Goal: Task Accomplishment & Management: Manage account settings

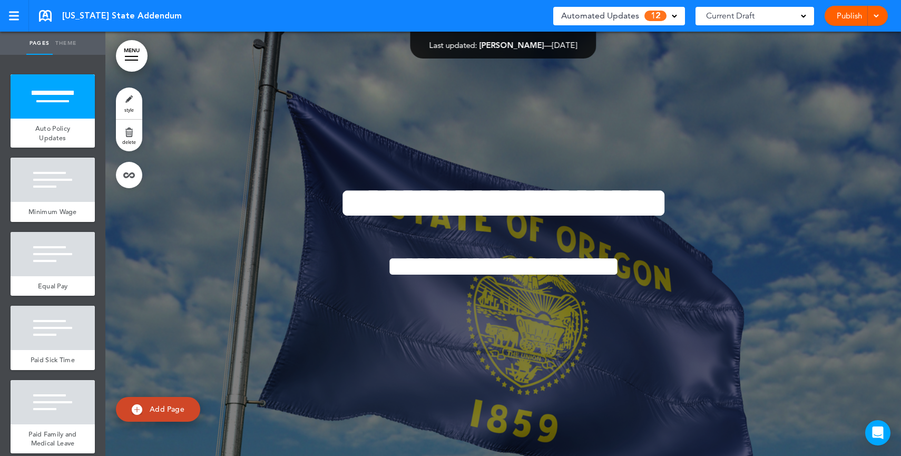
click at [639, 17] on div "Automated Updates 12" at bounding box center [619, 15] width 116 height 15
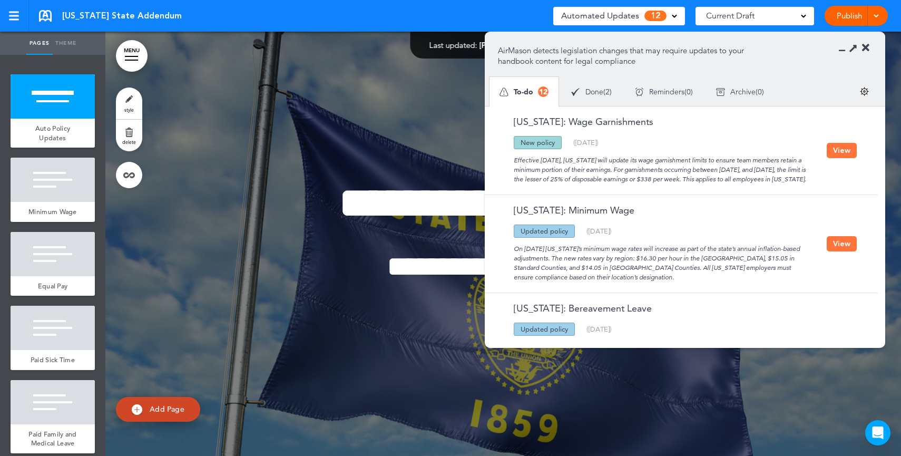
click at [864, 48] on icon at bounding box center [865, 48] width 7 height 11
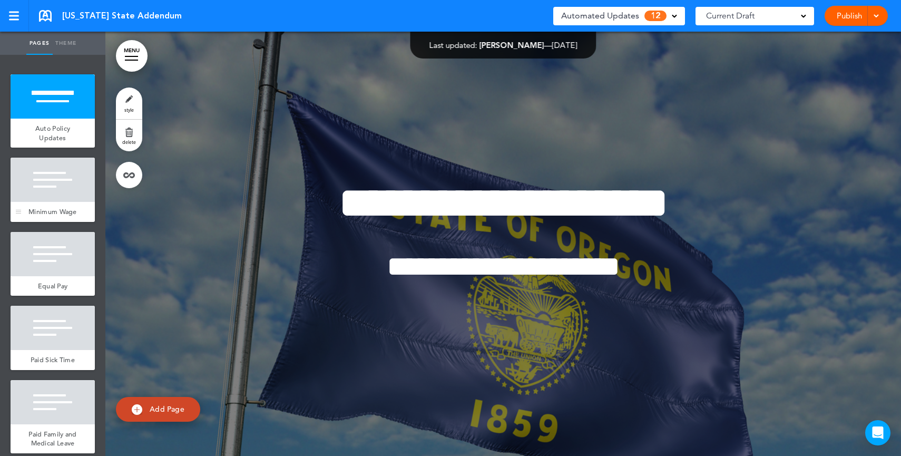
drag, startPoint x: 38, startPoint y: 191, endPoint x: 44, endPoint y: 225, distance: 34.7
click at [38, 191] on div at bounding box center [53, 180] width 84 height 44
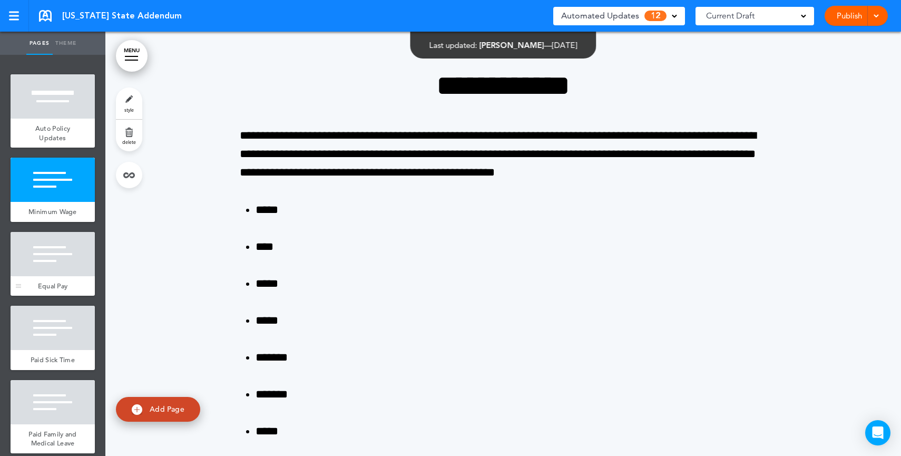
click at [53, 290] on span "Equal Pay" at bounding box center [53, 285] width 30 height 9
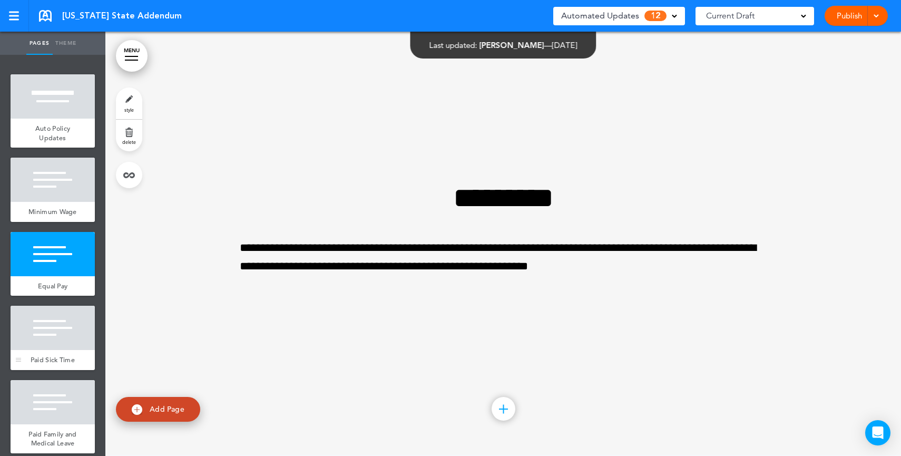
click at [57, 350] on div at bounding box center [53, 328] width 84 height 44
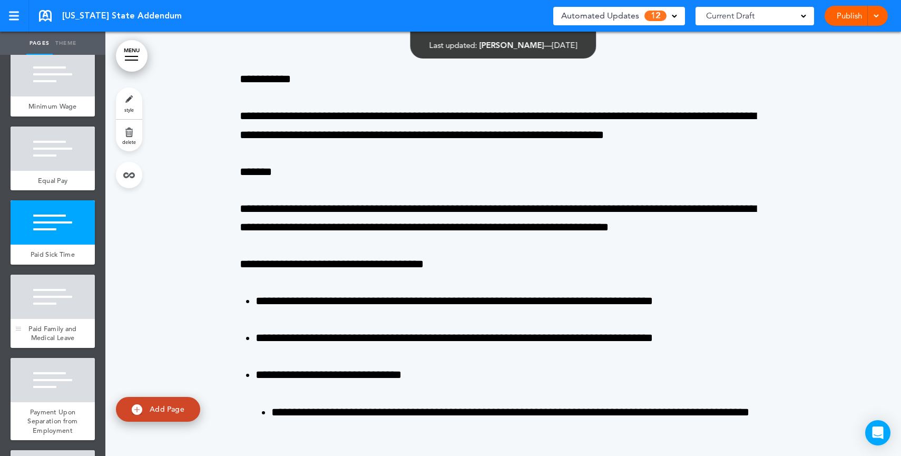
scroll to position [111, 0]
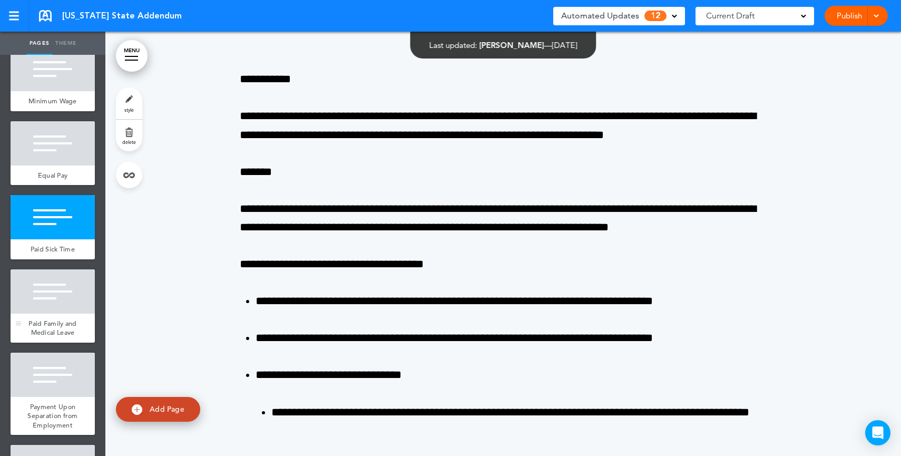
click at [52, 337] on span "Paid Family and Medical Leave" at bounding box center [52, 328] width 48 height 18
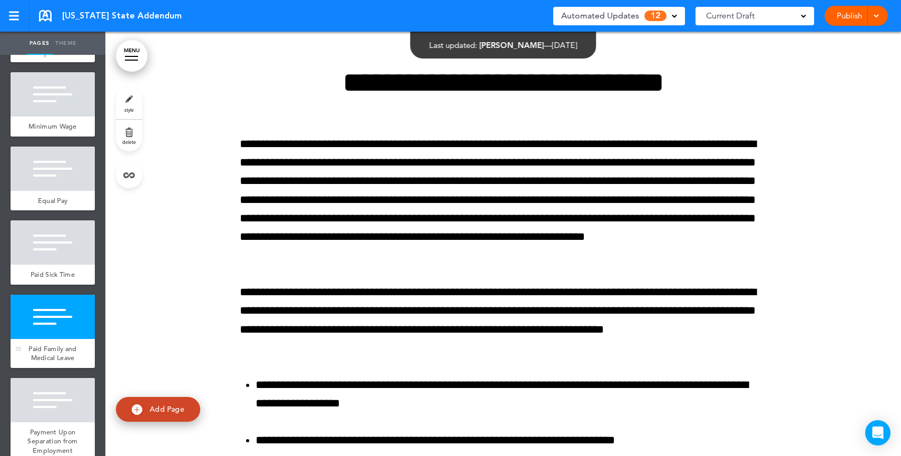
scroll to position [45, 0]
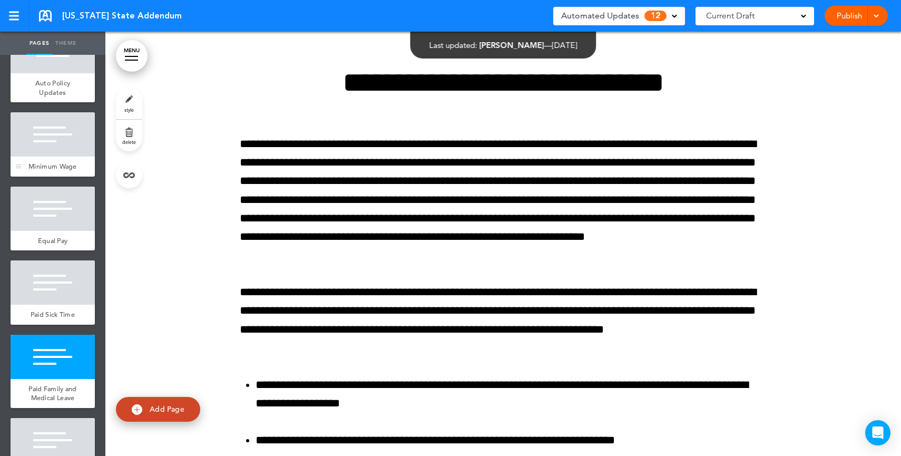
click at [38, 145] on div at bounding box center [53, 134] width 84 height 44
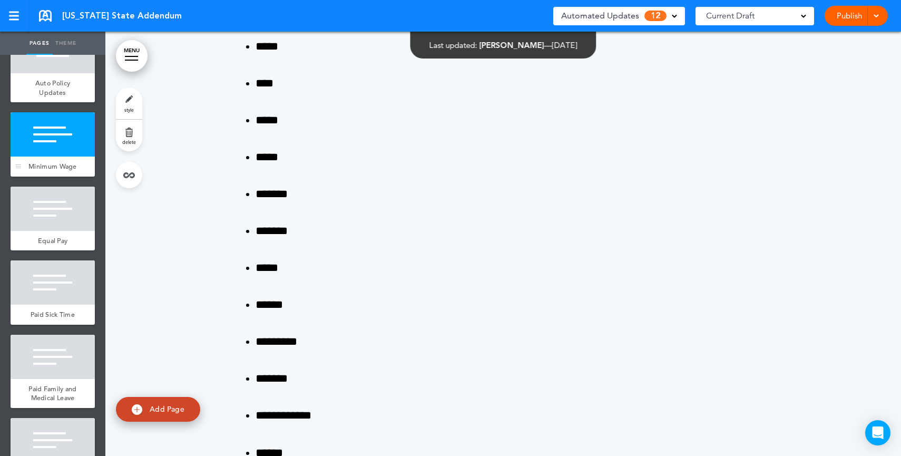
scroll to position [424, 0]
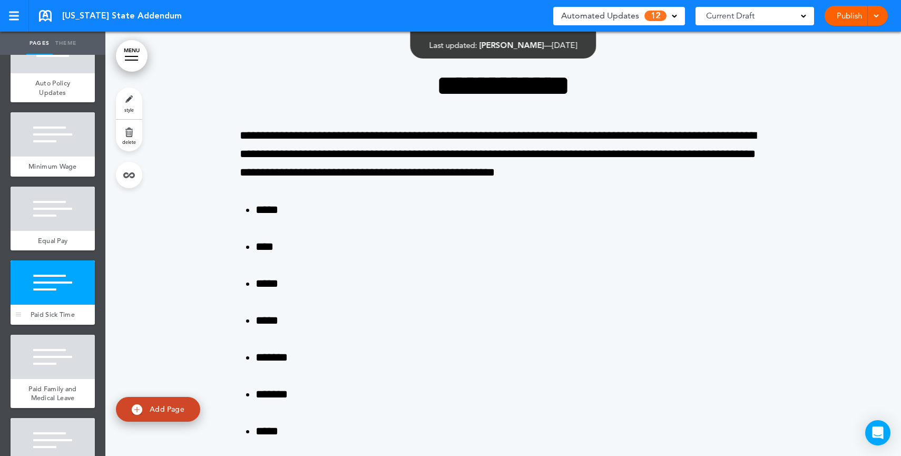
click at [38, 304] on div at bounding box center [53, 282] width 84 height 44
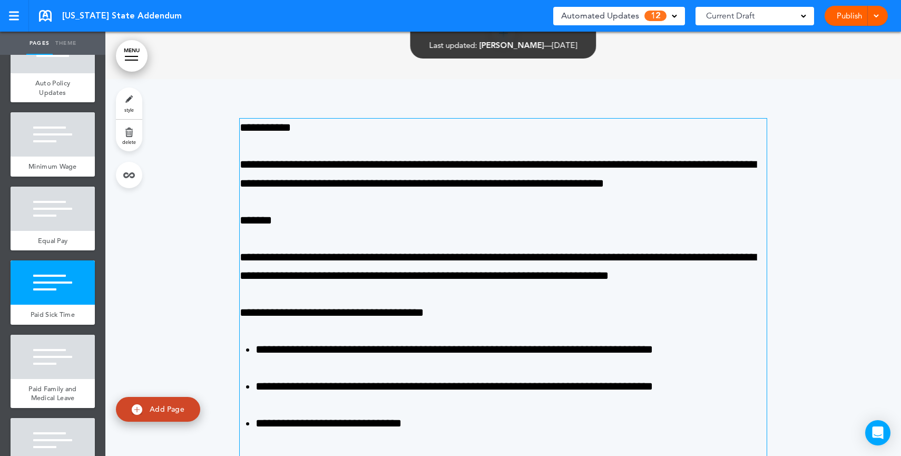
scroll to position [1748, 0]
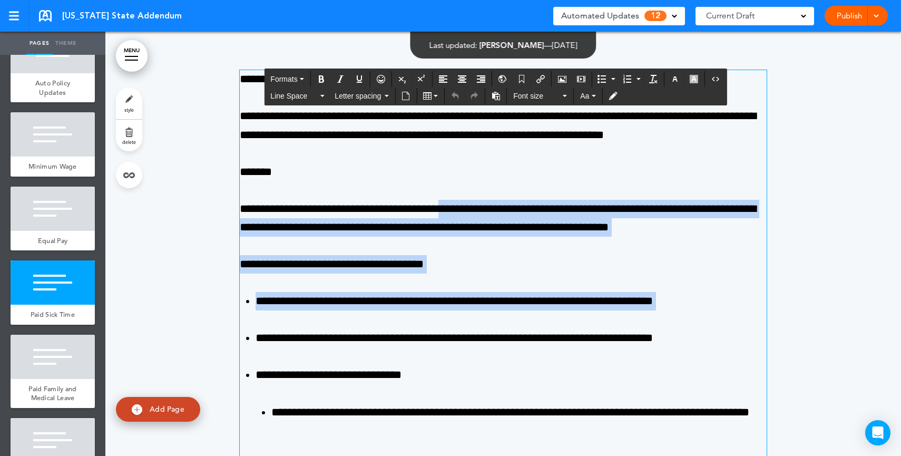
drag, startPoint x: 448, startPoint y: 211, endPoint x: 506, endPoint y: 327, distance: 130.0
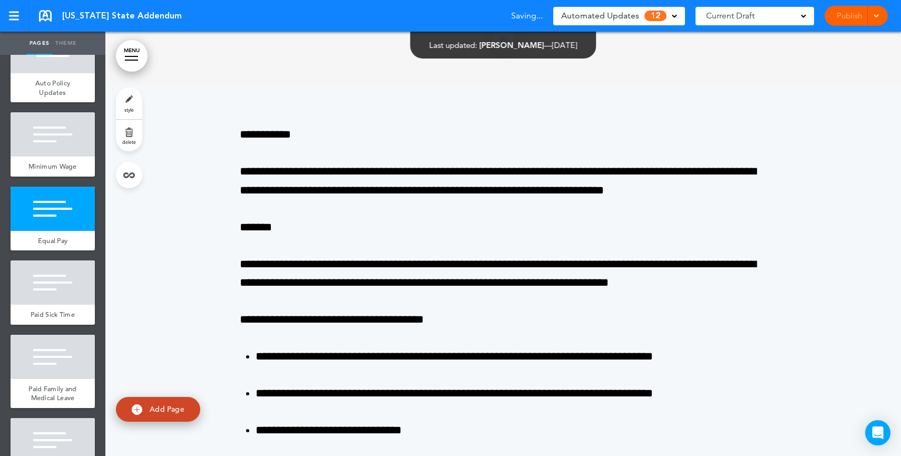
click at [618, 21] on span "Automated Updates" at bounding box center [600, 15] width 78 height 15
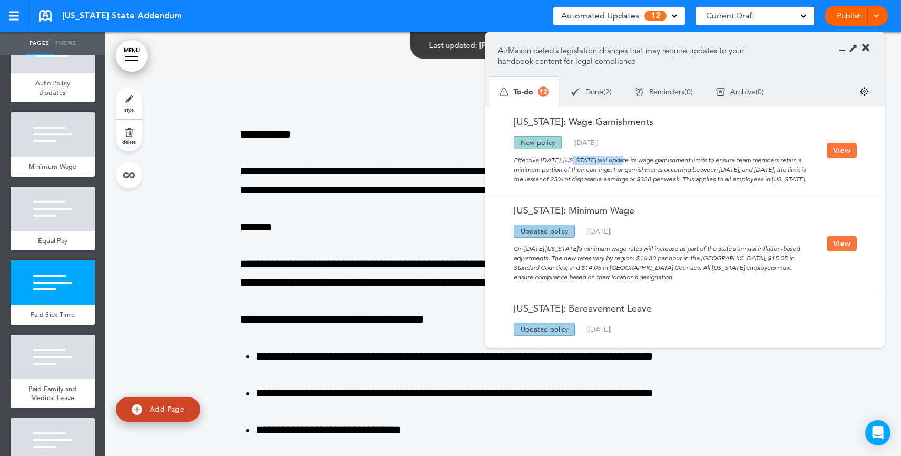
drag, startPoint x: 536, startPoint y: 160, endPoint x: 580, endPoint y: 161, distance: 44.3
click at [580, 161] on div "Effective July 1, 2025, Oregon will update its wage garnishment limits to ensur…" at bounding box center [662, 166] width 329 height 35
click at [848, 154] on button "View" at bounding box center [842, 150] width 30 height 15
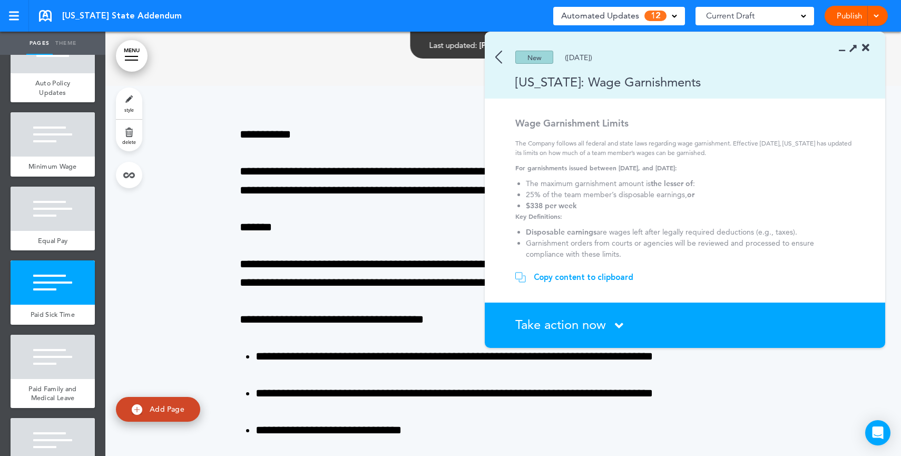
click at [597, 281] on div "Copy content to clipboard" at bounding box center [584, 277] width 100 height 11
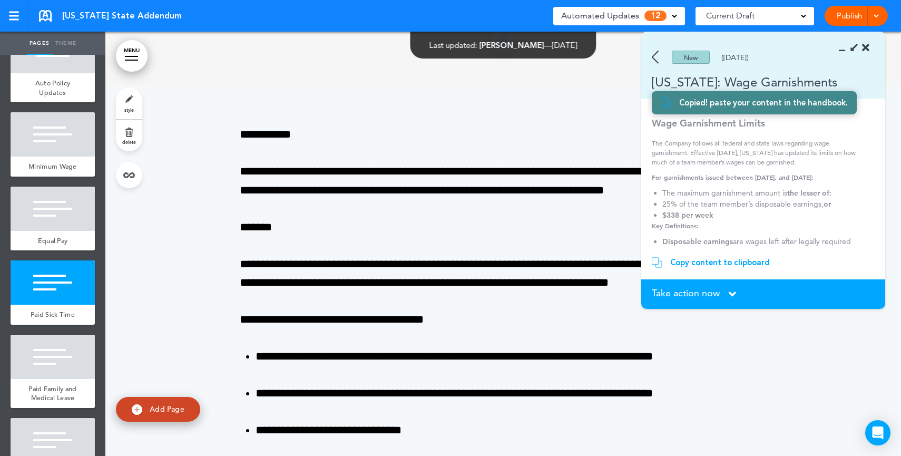
click at [155, 407] on span "Add Page" at bounding box center [167, 408] width 35 height 9
type input "********"
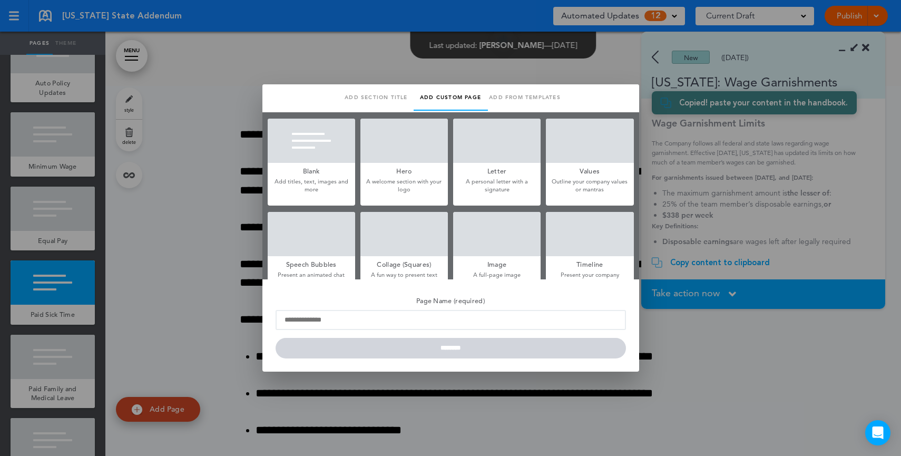
click at [304, 131] on div at bounding box center [311, 141] width 87 height 44
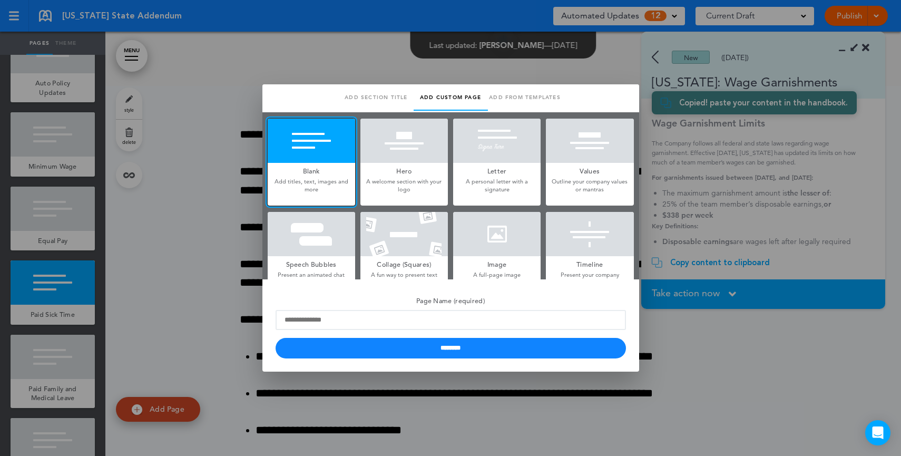
click at [640, 348] on div at bounding box center [450, 228] width 901 height 456
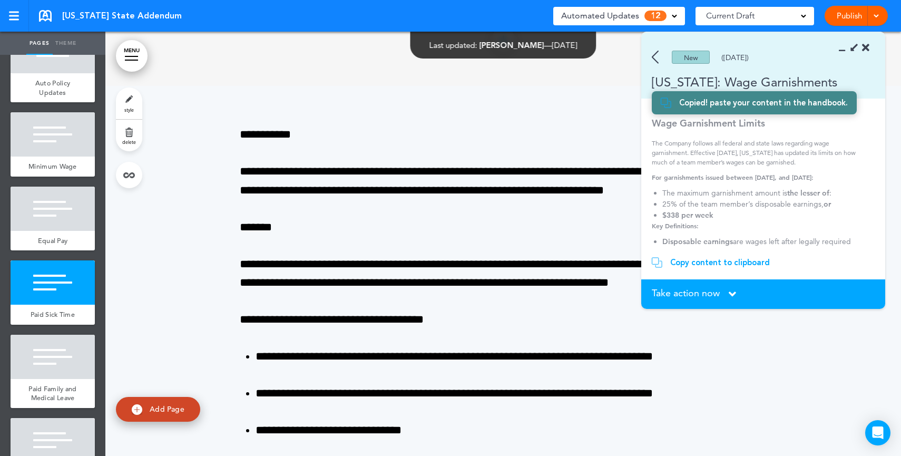
click at [670, 295] on span "Take action now" at bounding box center [686, 292] width 68 height 9
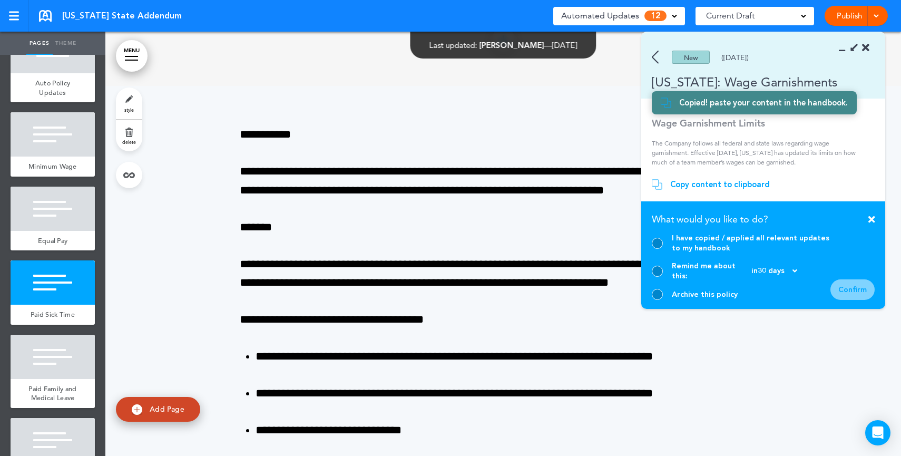
click at [657, 248] on div at bounding box center [657, 243] width 11 height 11
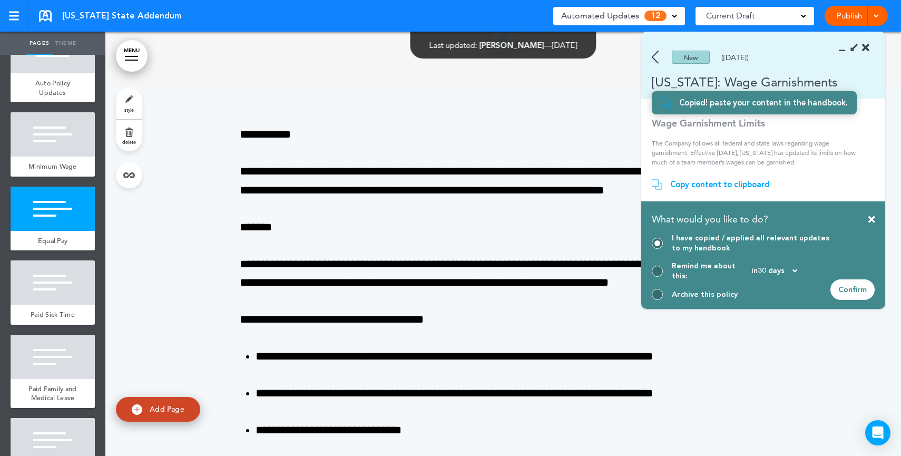
click at [654, 56] on img at bounding box center [655, 57] width 7 height 13
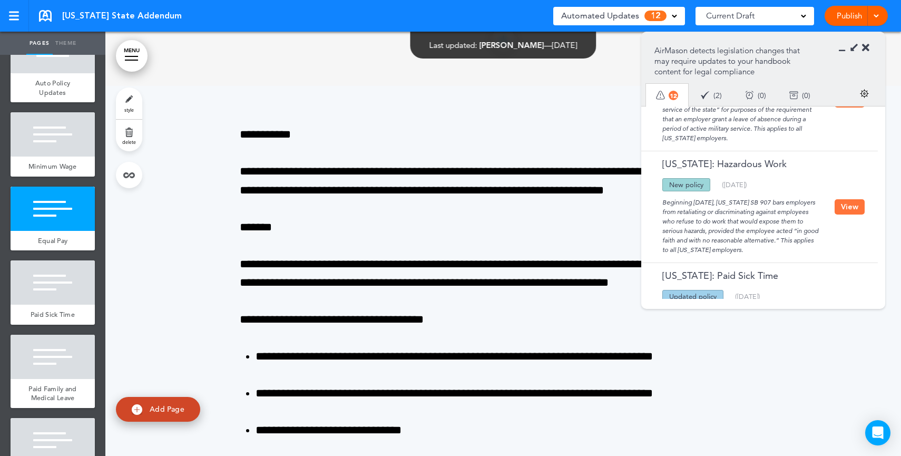
scroll to position [1210, 0]
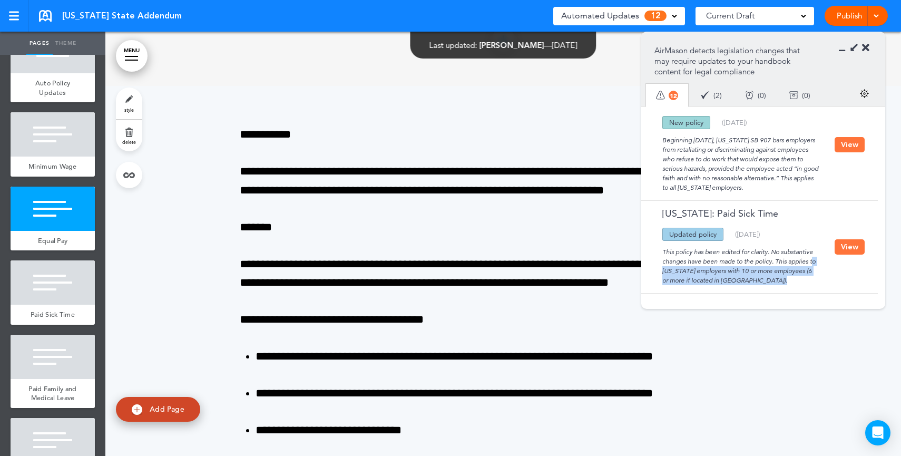
drag, startPoint x: 780, startPoint y: 258, endPoint x: 795, endPoint y: 280, distance: 27.2
click at [795, 280] on div "This policy has been edited for clarity. No substantive changes have been made …" at bounding box center [740, 263] width 188 height 44
click at [839, 18] on link "Publish" at bounding box center [848, 16] width 33 height 20
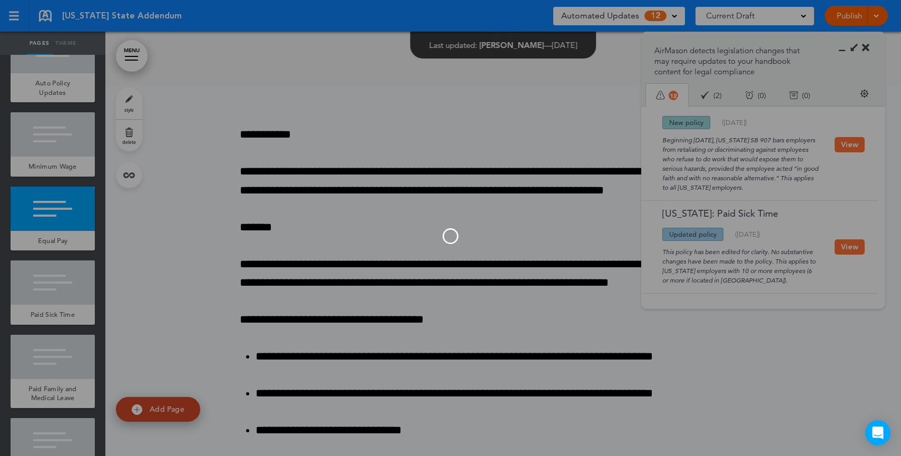
scroll to position [0, 0]
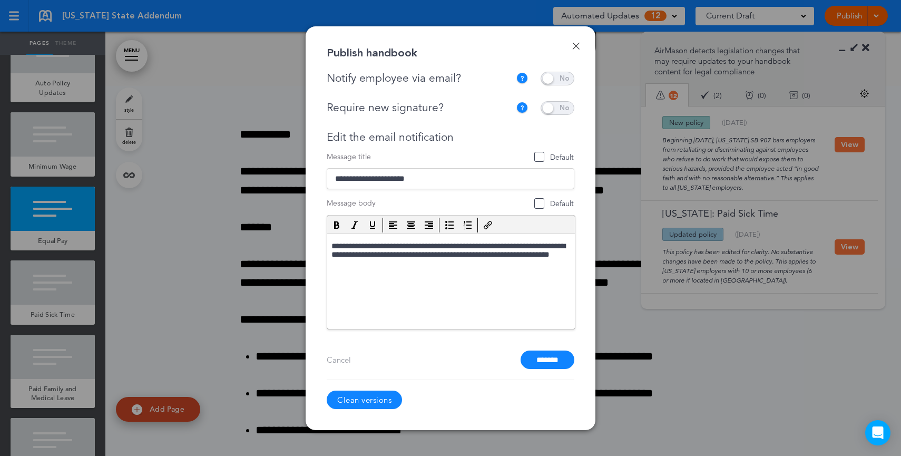
click at [619, 59] on div at bounding box center [450, 228] width 901 height 456
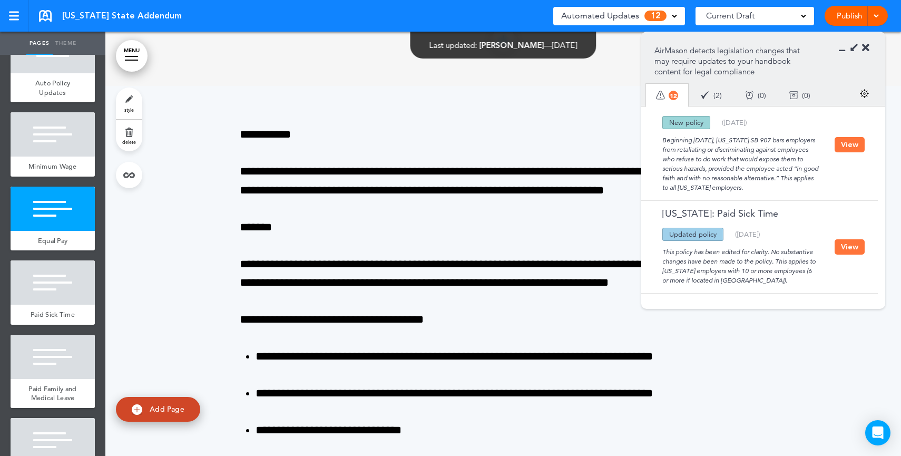
click at [727, 17] on span "Current Draft" at bounding box center [730, 15] width 48 height 15
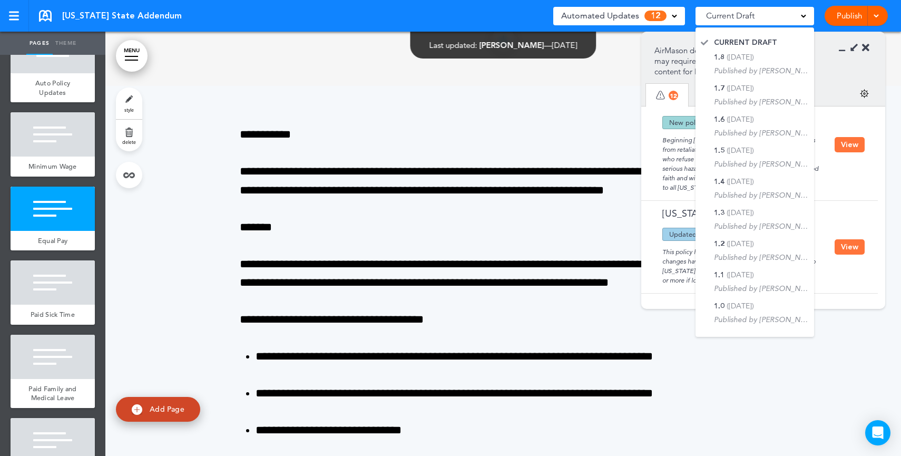
click at [850, 17] on link "Publish" at bounding box center [848, 16] width 33 height 20
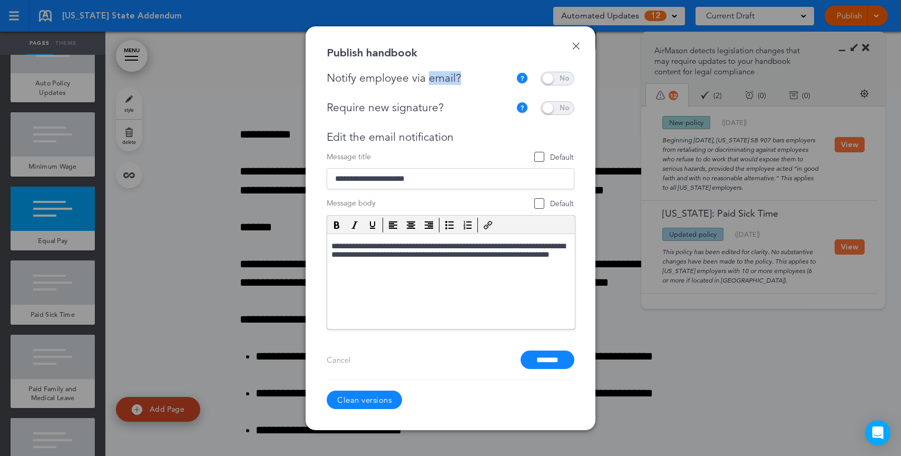
drag, startPoint x: 479, startPoint y: 79, endPoint x: 450, endPoint y: 104, distance: 37.7
click at [430, 80] on div "Notify employee via email?" at bounding box center [421, 78] width 189 height 13
drag, startPoint x: 449, startPoint y: 112, endPoint x: 388, endPoint y: 112, distance: 60.6
click at [388, 112] on div "Require new signature?" at bounding box center [419, 107] width 184 height 13
click at [559, 75] on span at bounding box center [557, 79] width 34 height 14
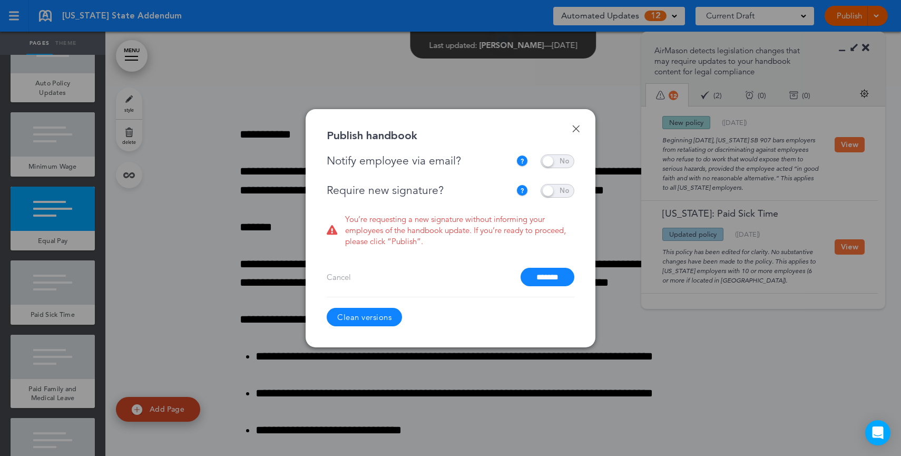
click at [556, 190] on span at bounding box center [557, 191] width 34 height 14
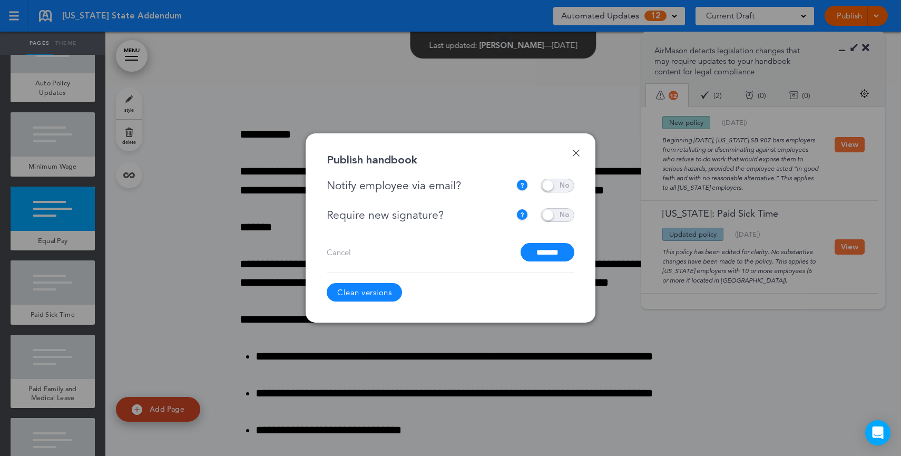
click at [574, 154] on link "Done" at bounding box center [575, 152] width 7 height 7
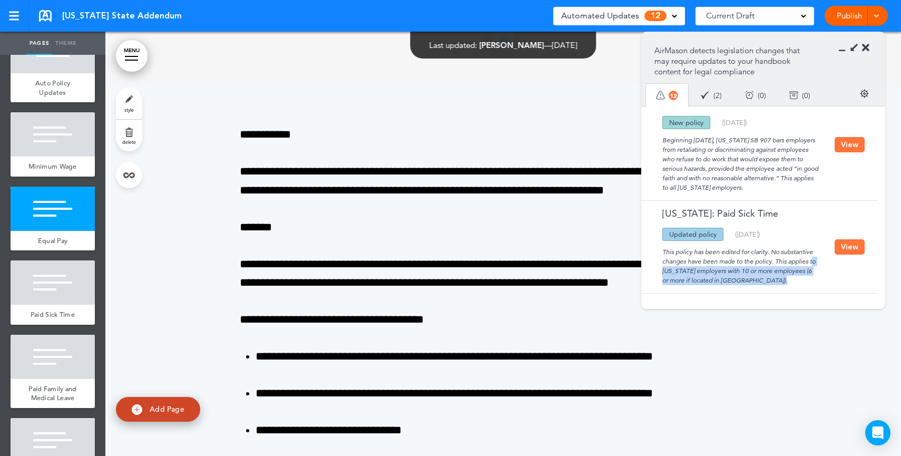
drag, startPoint x: 781, startPoint y: 264, endPoint x: 801, endPoint y: 288, distance: 31.0
click at [801, 288] on div "Oregon: Paid Sick Time Updated policy New policy Deleted policy ( 01/31/2023 ) …" at bounding box center [756, 247] width 231 height 92
click at [807, 247] on div "This policy has been edited for clarity. No substantive changes have been made …" at bounding box center [740, 263] width 188 height 44
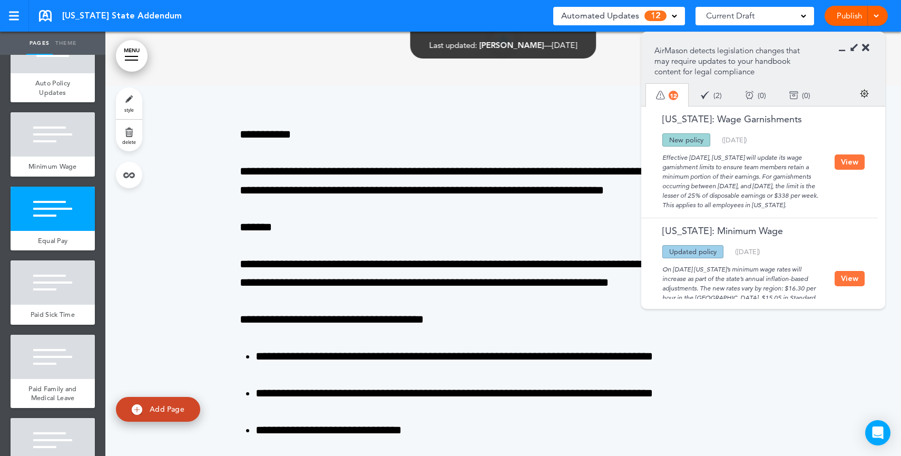
click at [783, 210] on div "Effective July 1, 2025, Oregon will update its wage garnishment limits to ensur…" at bounding box center [740, 177] width 188 height 63
click at [838, 169] on button "View" at bounding box center [849, 161] width 30 height 15
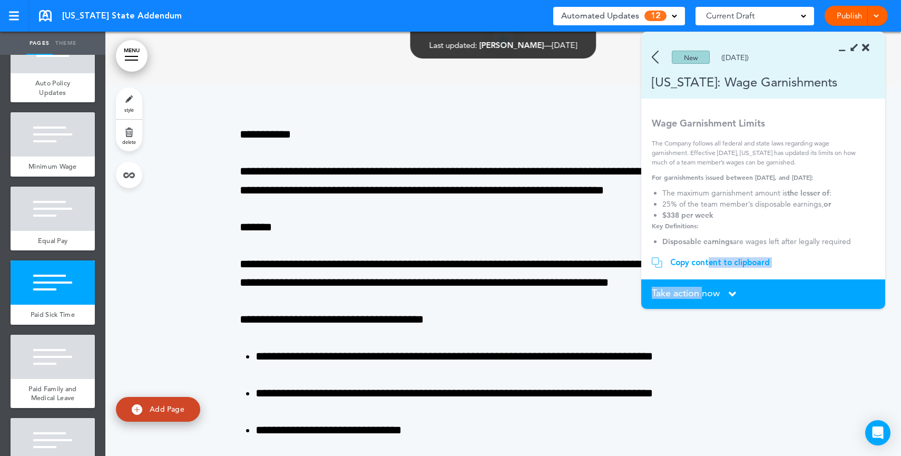
drag, startPoint x: 702, startPoint y: 290, endPoint x: 707, endPoint y: 261, distance: 29.4
click at [707, 261] on div "New (06/14/2025) Oregon: Wage Garnishments Wage Garnishment Limits The Company …" at bounding box center [763, 170] width 244 height 277
click at [707, 261] on div "Copy content to clipboard" at bounding box center [720, 262] width 100 height 11
copy div "ent to clipboard Copied! paste your content in the handbook. Take action"
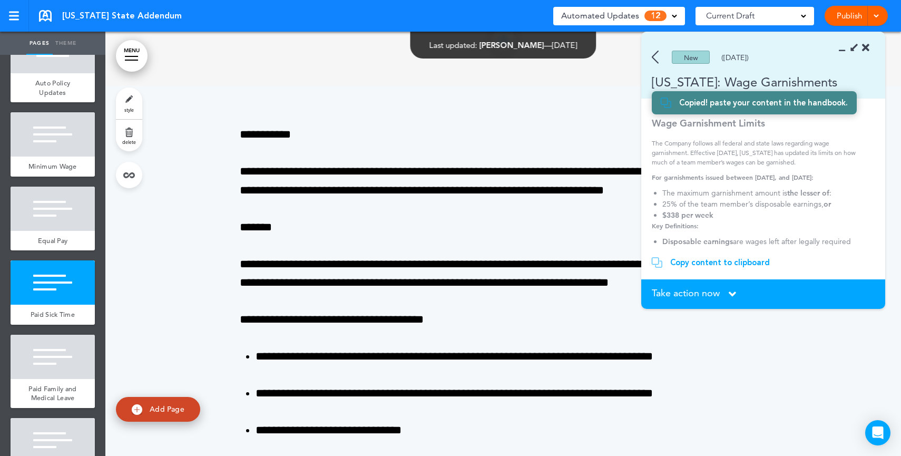
drag, startPoint x: 691, startPoint y: 292, endPoint x: 677, endPoint y: 291, distance: 13.7
click at [691, 293] on span "Take action now" at bounding box center [686, 292] width 68 height 9
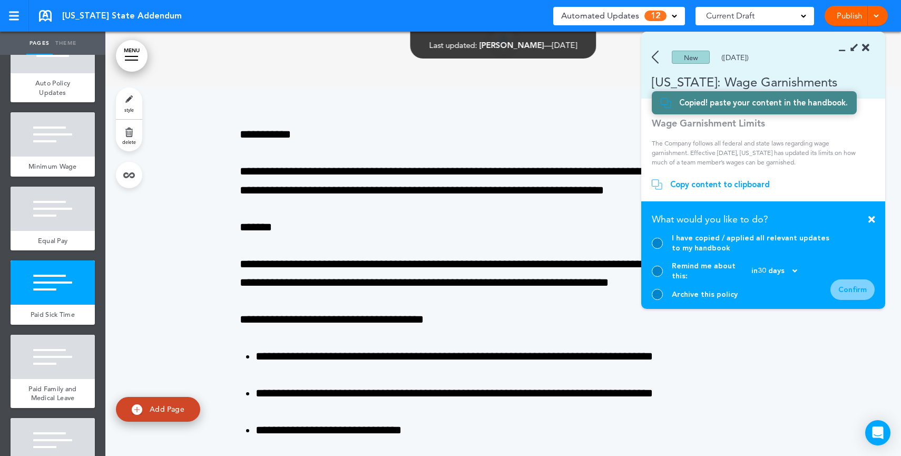
click at [661, 249] on div at bounding box center [657, 243] width 11 height 11
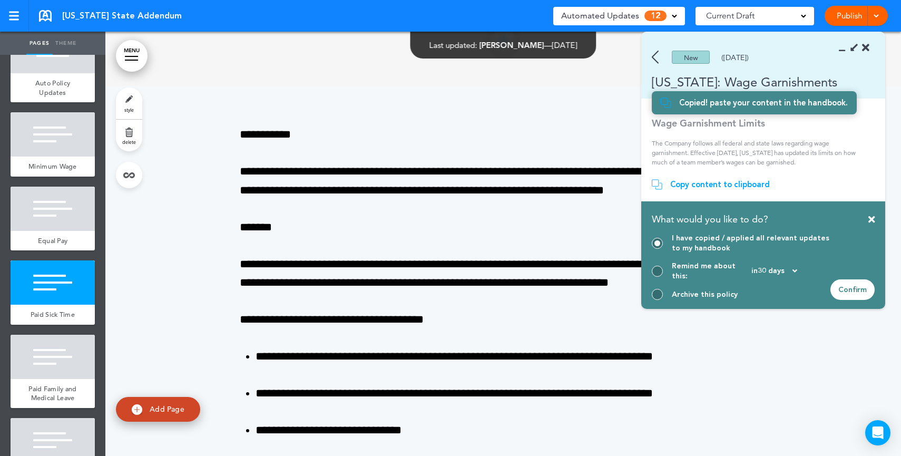
click at [656, 60] on img at bounding box center [655, 57] width 7 height 13
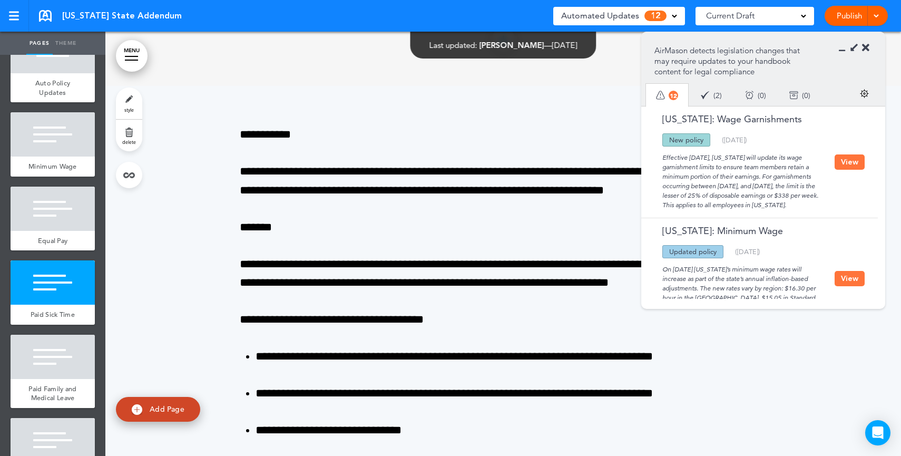
click at [855, 168] on button "View" at bounding box center [849, 161] width 30 height 15
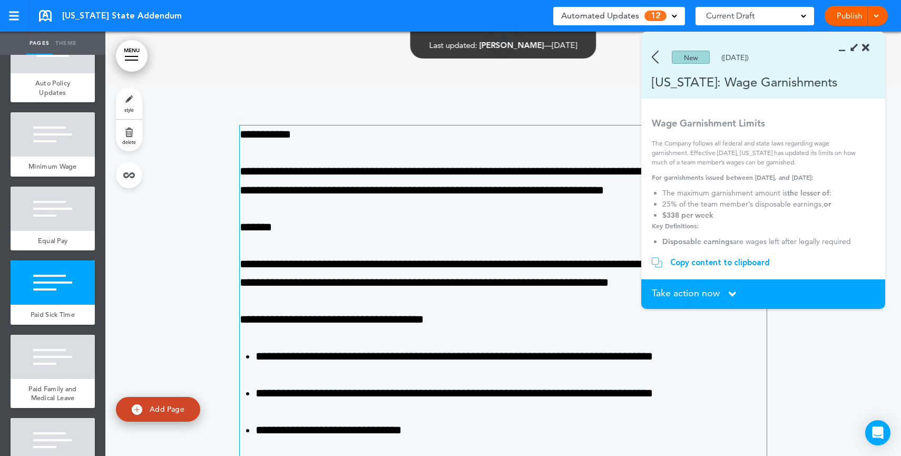
drag, startPoint x: 695, startPoint y: 260, endPoint x: 534, endPoint y: 285, distance: 163.6
click at [695, 260] on div "Copy content to clipboard" at bounding box center [720, 262] width 100 height 11
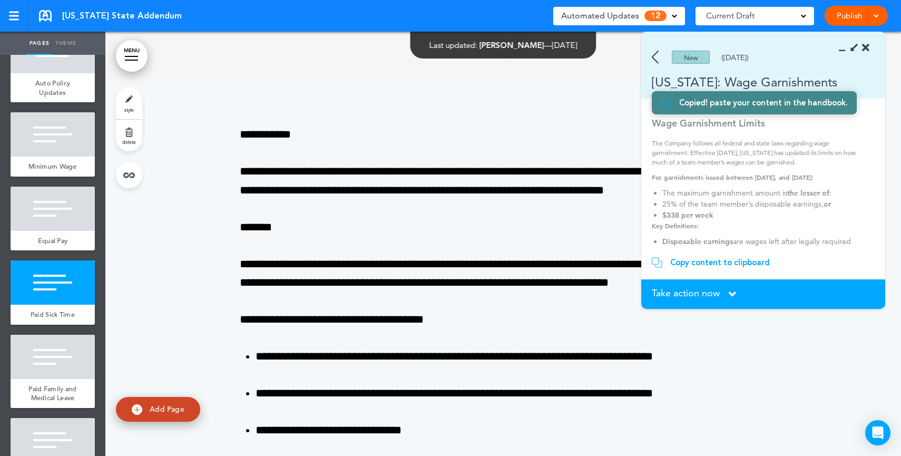
click at [162, 408] on span "Add Page" at bounding box center [167, 408] width 35 height 9
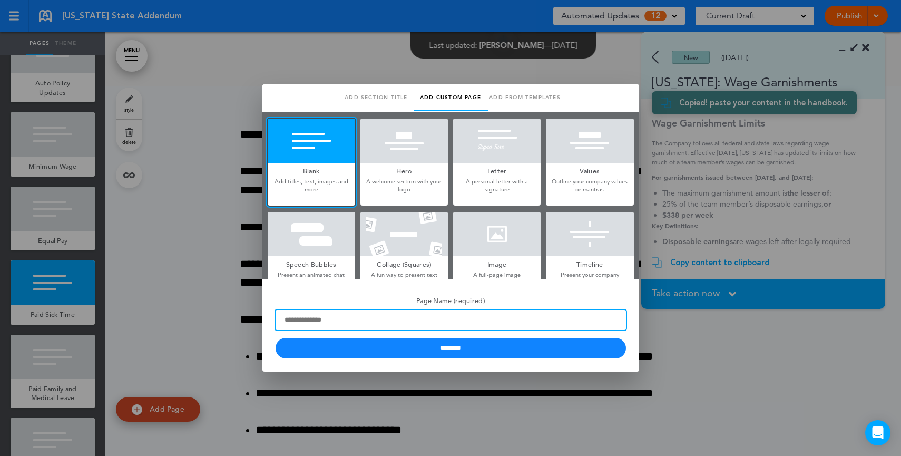
drag, startPoint x: 408, startPoint y: 317, endPoint x: 467, endPoint y: 324, distance: 59.9
click at [408, 317] on input "Page Name (required)" at bounding box center [451, 320] width 350 height 20
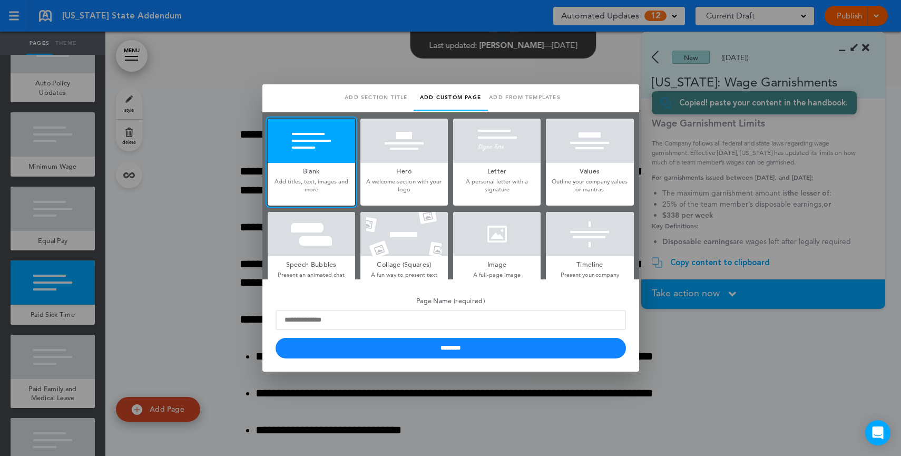
click at [755, 187] on div at bounding box center [450, 228] width 901 height 456
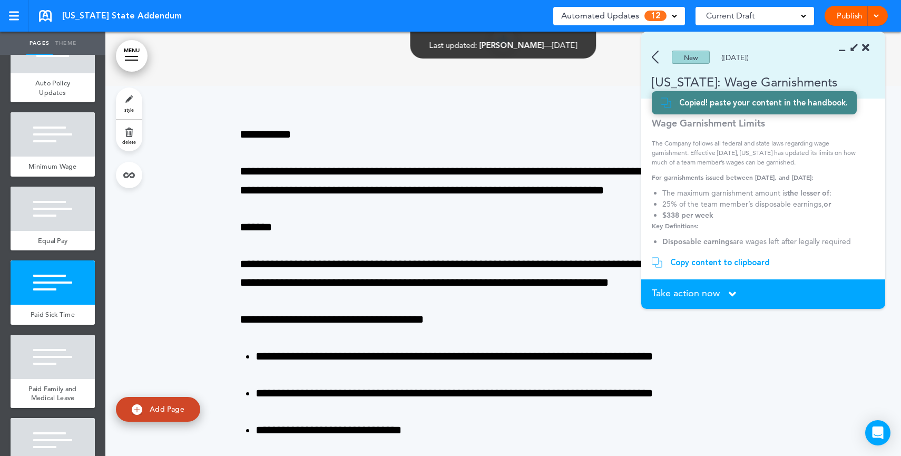
click at [655, 58] on img at bounding box center [655, 57] width 7 height 13
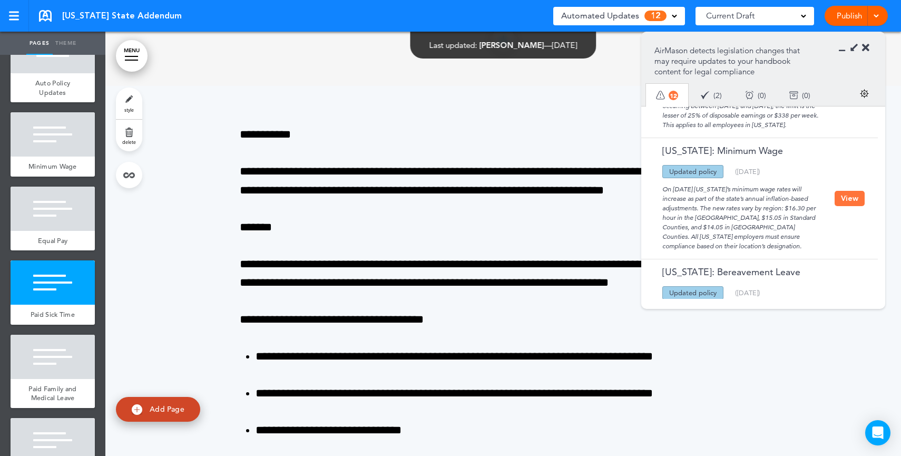
scroll to position [85, 0]
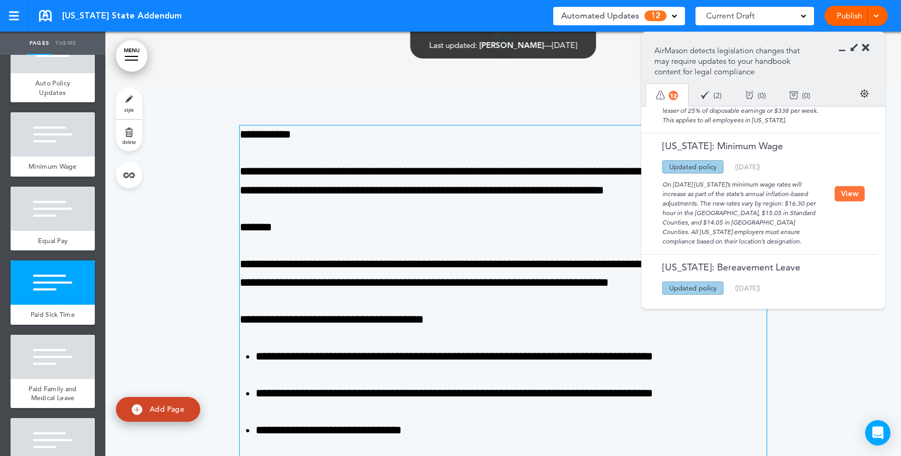
drag, startPoint x: 725, startPoint y: 152, endPoint x: 466, endPoint y: 195, distance: 262.7
click at [685, 152] on div "Oregon: Minimum Wage" at bounding box center [740, 150] width 188 height 19
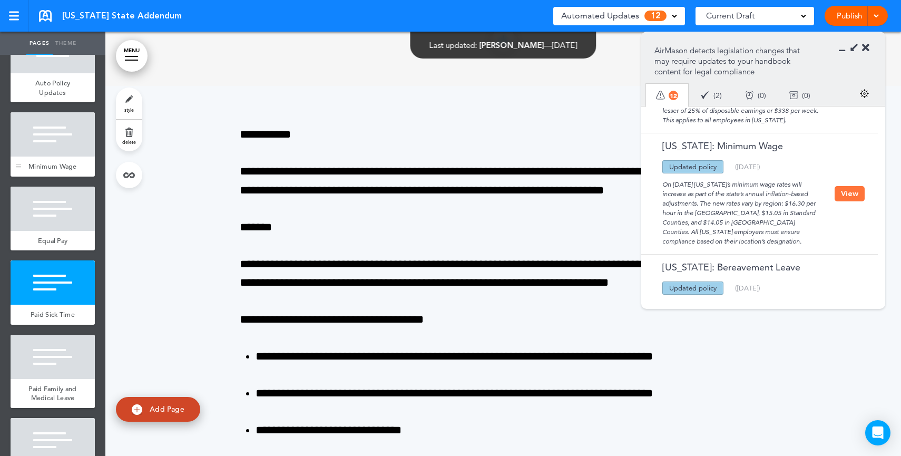
click at [73, 143] on div at bounding box center [53, 134] width 84 height 44
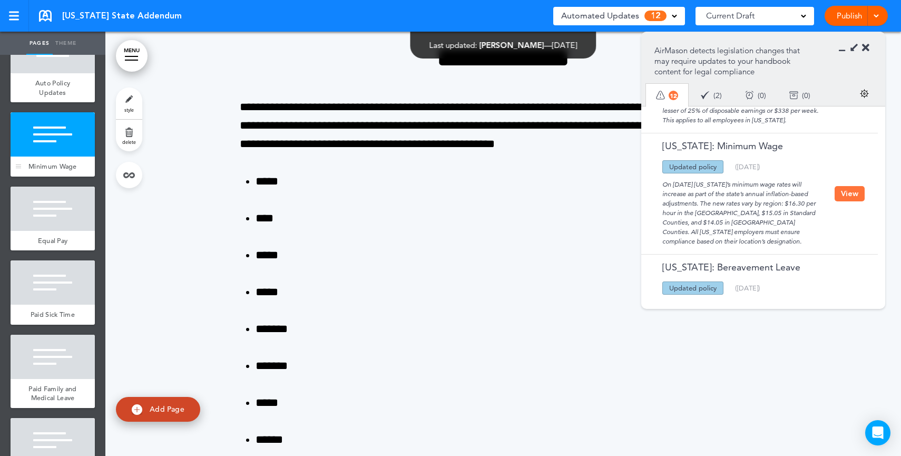
scroll to position [424, 0]
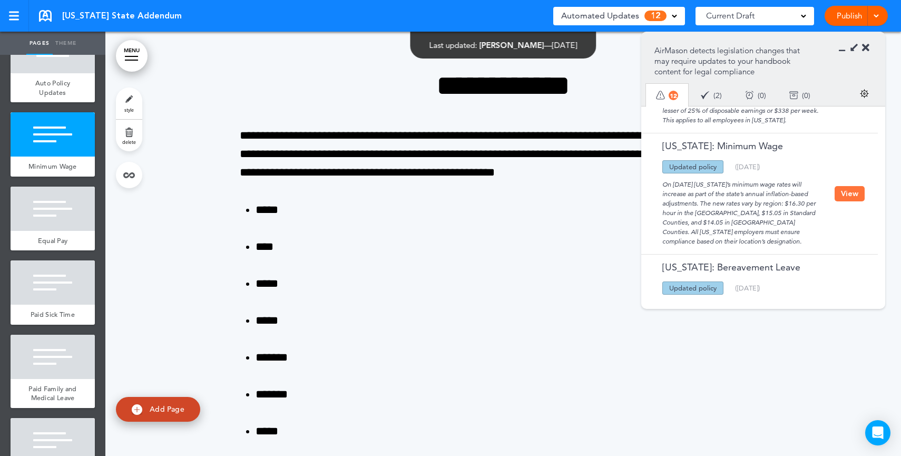
click at [849, 201] on button "View" at bounding box center [849, 193] width 30 height 15
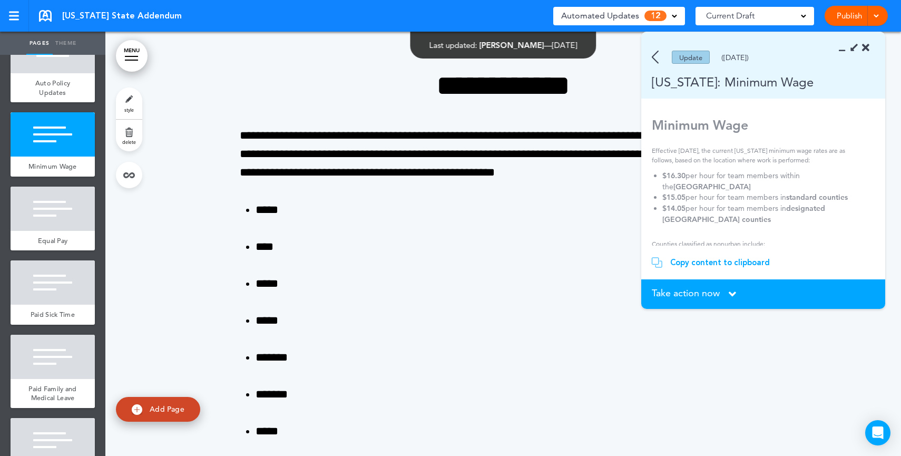
click at [720, 259] on div "Copy content to clipboard" at bounding box center [720, 262] width 100 height 11
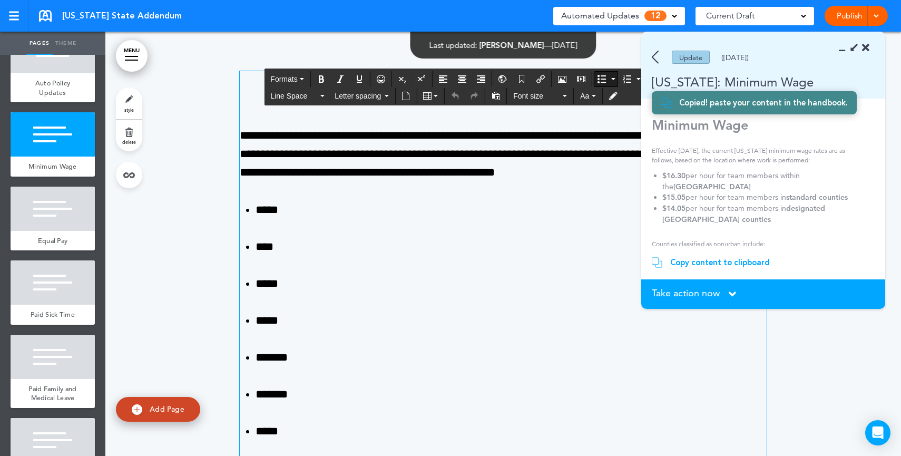
click at [370, 206] on li "*****" at bounding box center [510, 210] width 511 height 18
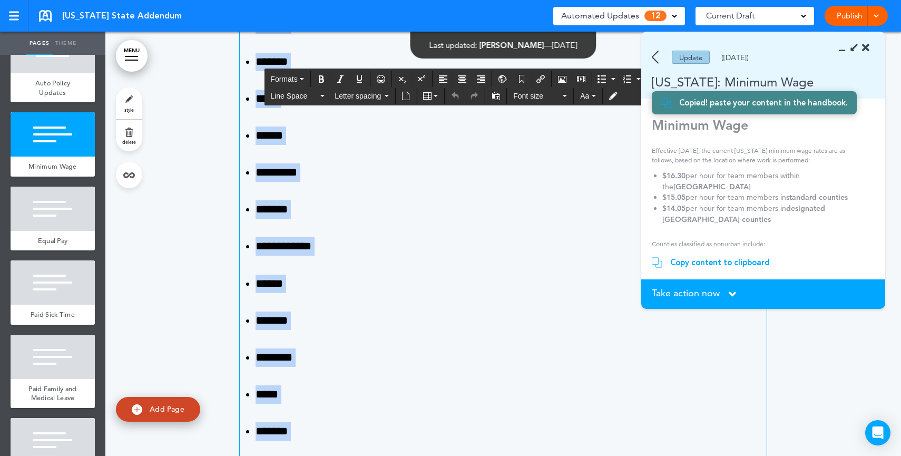
drag, startPoint x: 235, startPoint y: 123, endPoint x: 377, endPoint y: 436, distance: 343.0
click at [377, 436] on div "**********" at bounding box center [503, 136] width 527 height 794
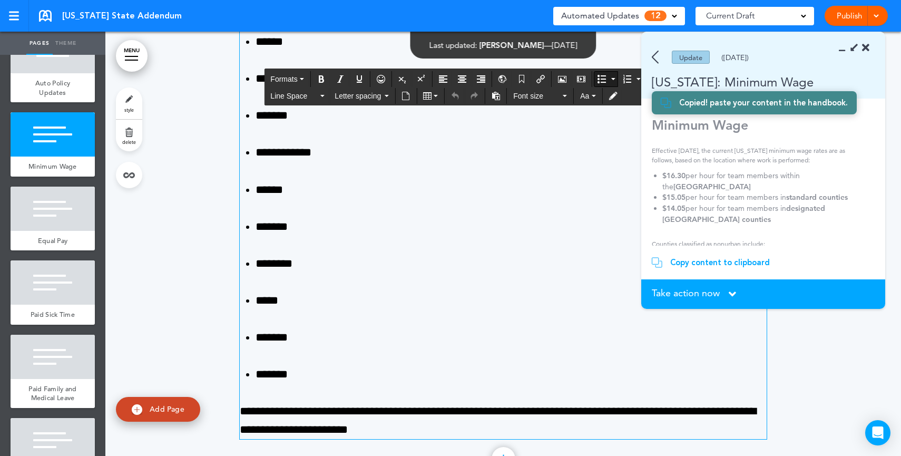
click at [421, 259] on li "********" at bounding box center [510, 263] width 511 height 18
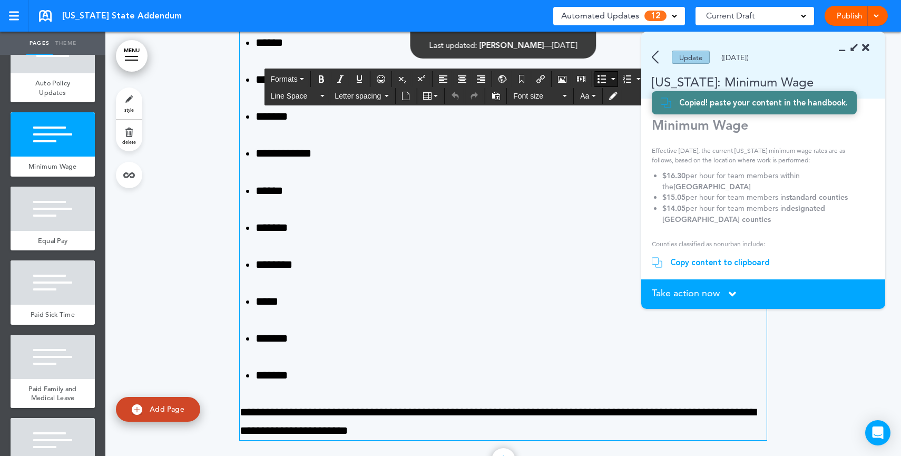
scroll to position [846, 0]
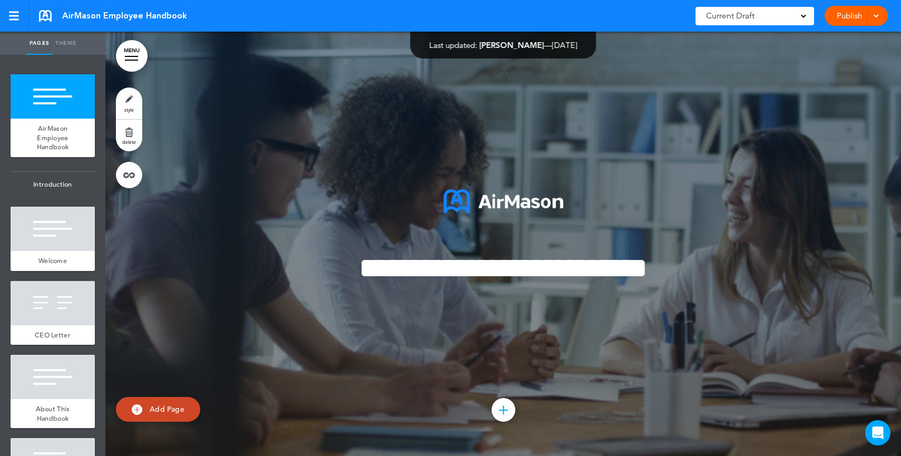
click at [516, 263] on span "**********" at bounding box center [503, 267] width 289 height 29
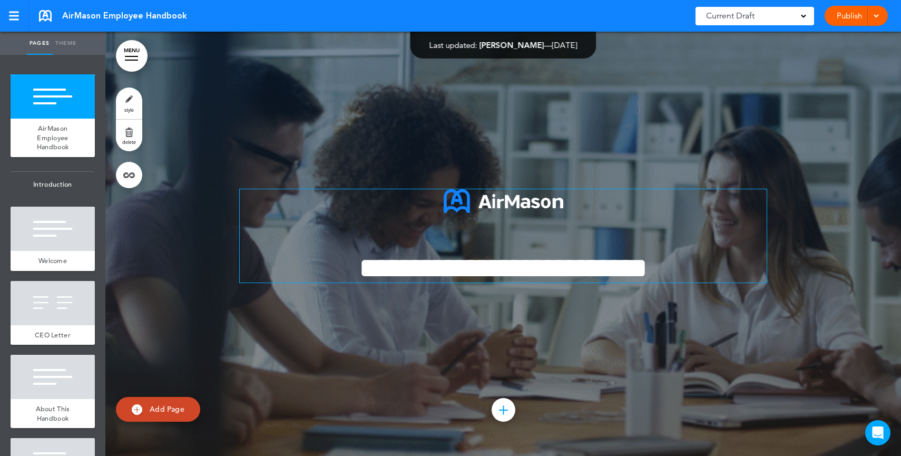
click at [571, 253] on span "**********" at bounding box center [503, 267] width 289 height 29
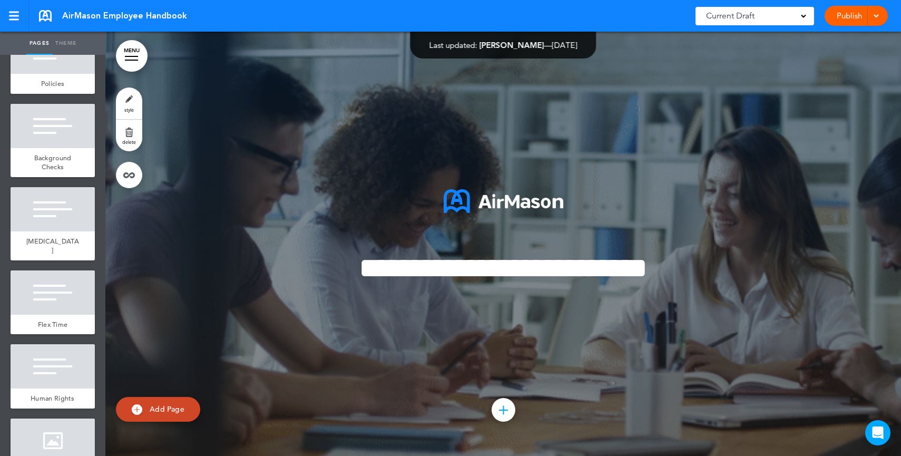
scroll to position [2050, 0]
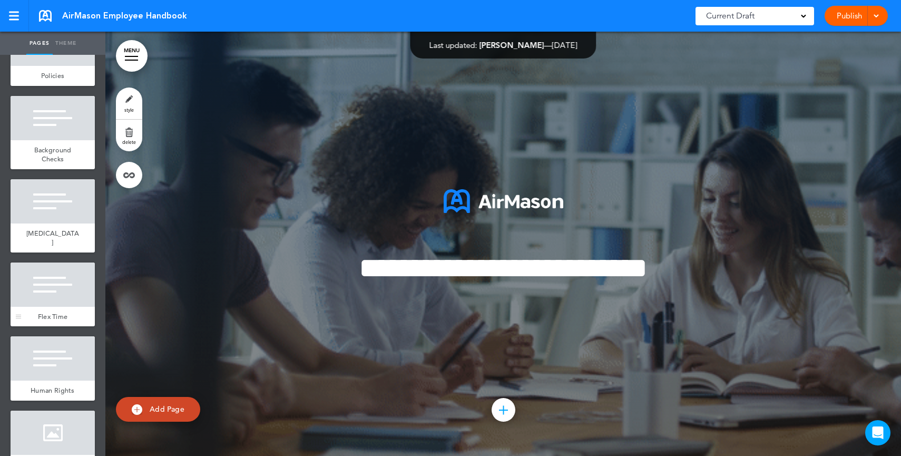
click at [57, 304] on div at bounding box center [53, 284] width 84 height 44
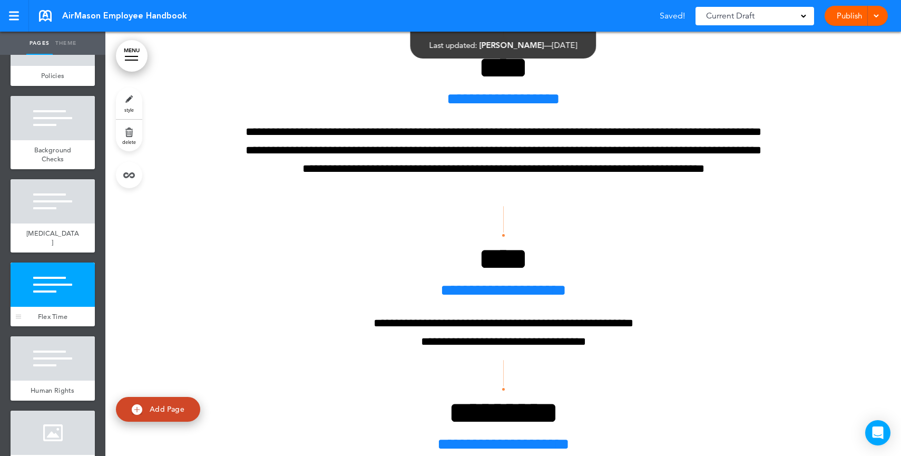
scroll to position [16199, 0]
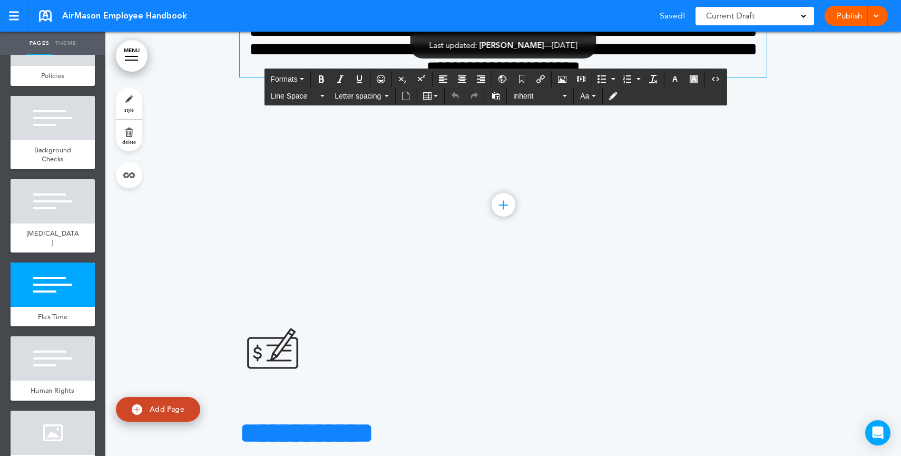
drag, startPoint x: 550, startPoint y: 230, endPoint x: 627, endPoint y: 244, distance: 77.7
click at [552, 76] on span "**********" at bounding box center [503, 49] width 508 height 55
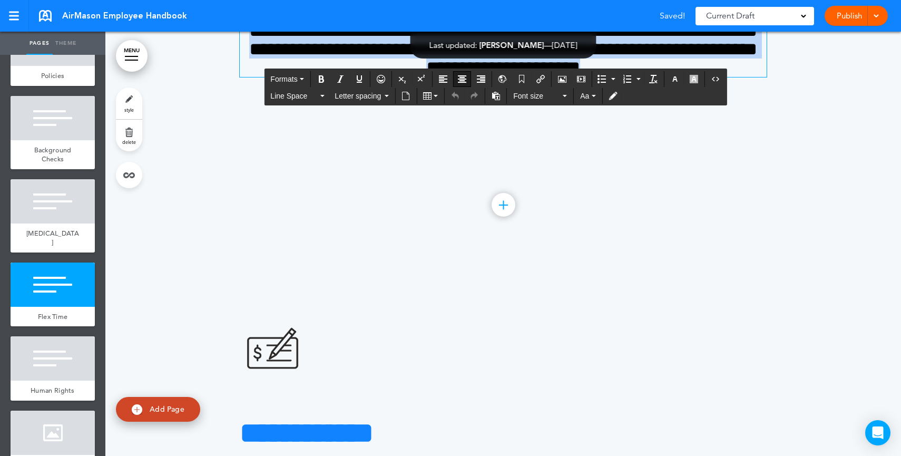
drag, startPoint x: 666, startPoint y: 270, endPoint x: 424, endPoint y: 186, distance: 256.9
click at [424, 77] on div "**********" at bounding box center [503, 21] width 527 height 111
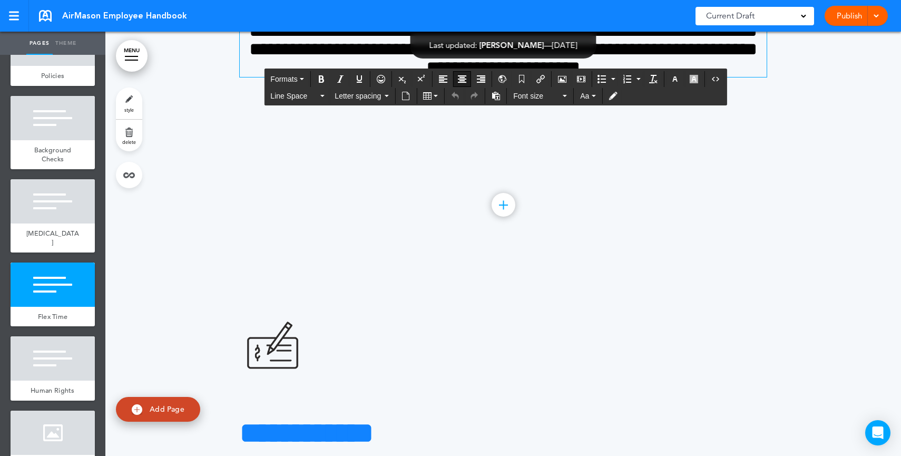
click at [689, 77] on h4 "**********" at bounding box center [503, 49] width 527 height 55
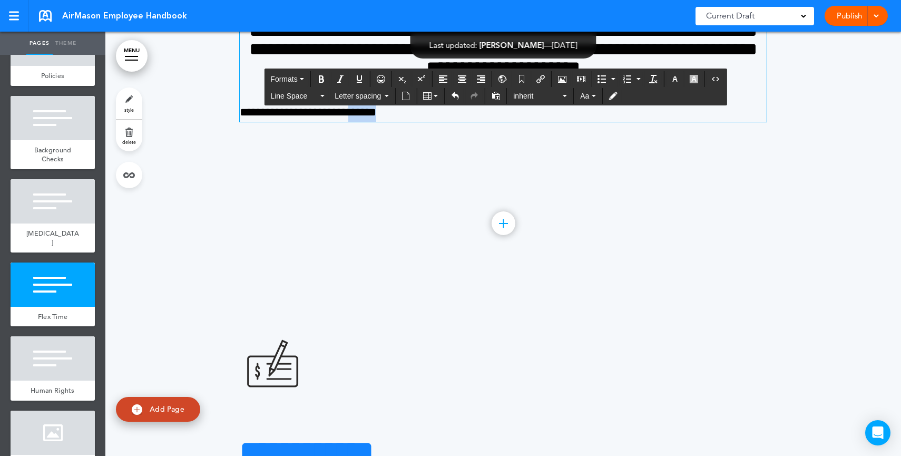
drag, startPoint x: 451, startPoint y: 317, endPoint x: 375, endPoint y: 306, distance: 77.1
click at [368, 122] on p "**********" at bounding box center [503, 112] width 527 height 18
click at [540, 79] on icon "Insert/edit airmason link" at bounding box center [540, 79] width 8 height 8
type input "******"
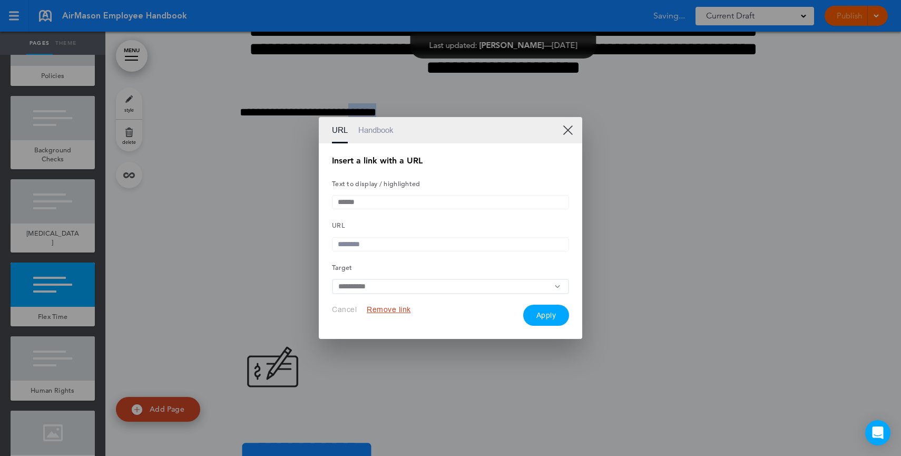
drag, startPoint x: 564, startPoint y: 126, endPoint x: 544, endPoint y: 161, distance: 39.9
click at [564, 126] on link "XX" at bounding box center [568, 130] width 10 height 10
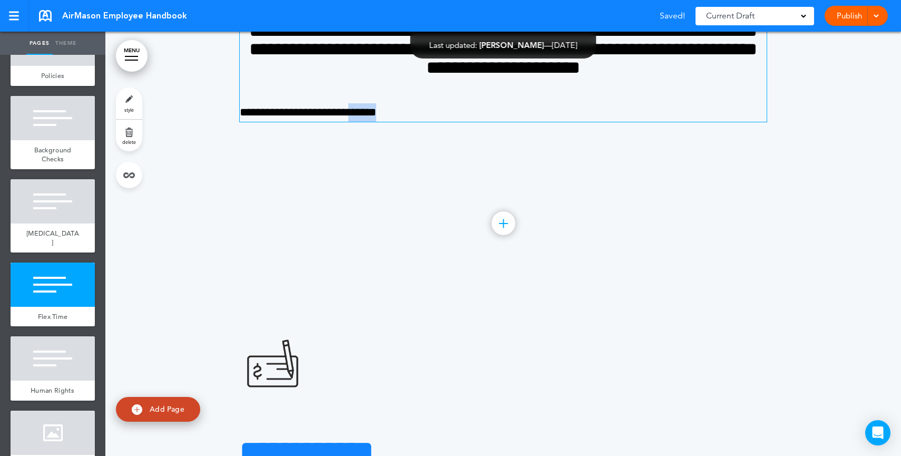
click at [480, 122] on p "**********" at bounding box center [503, 112] width 527 height 18
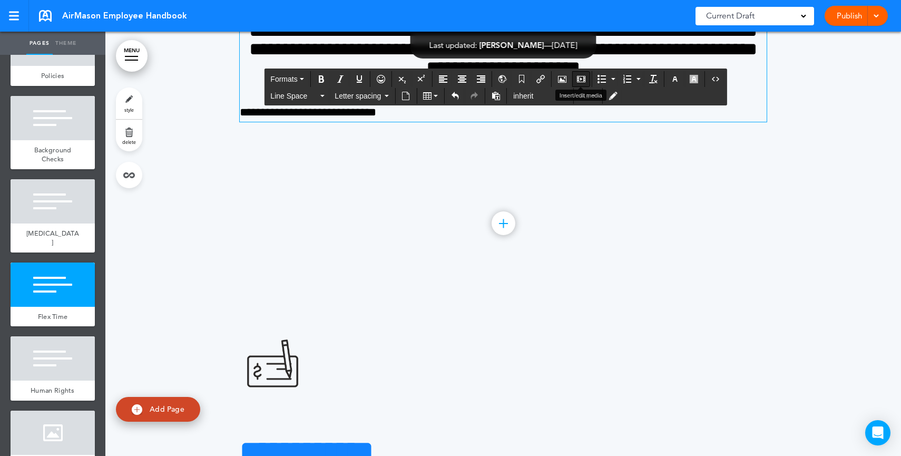
click at [579, 80] on icon "Insert/edit media" at bounding box center [581, 79] width 8 height 8
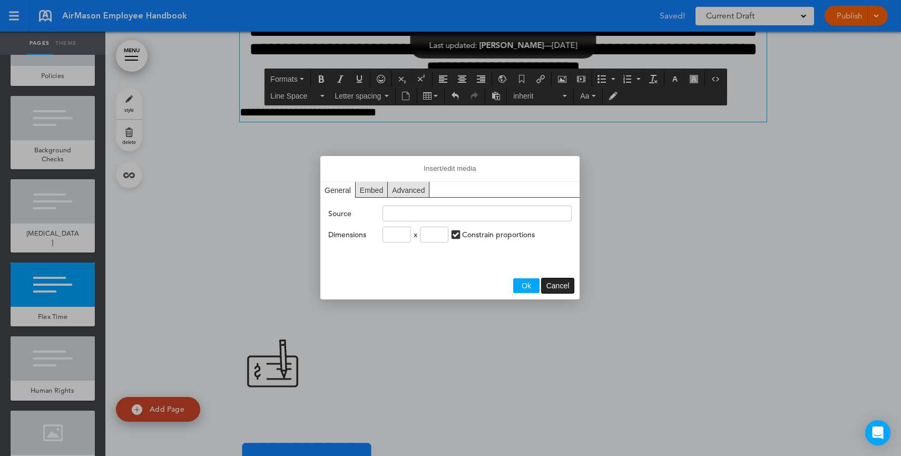
click at [553, 287] on span "Cancel" at bounding box center [557, 285] width 23 height 8
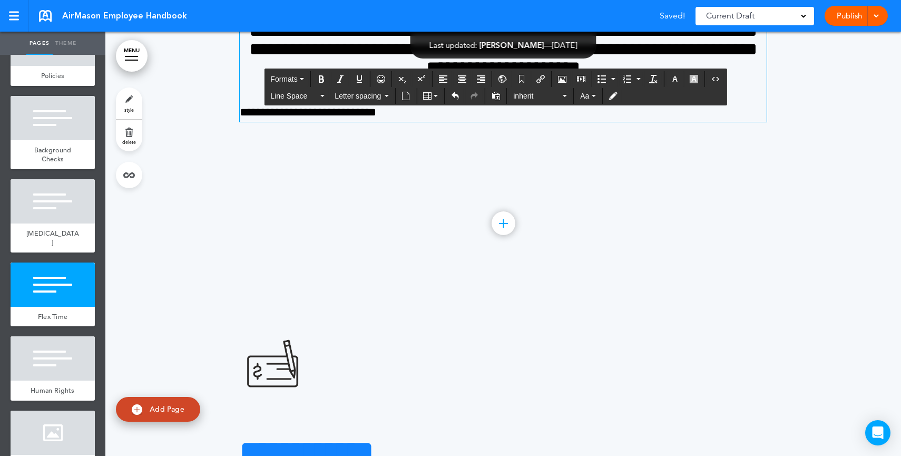
click at [490, 122] on p "**********" at bounding box center [503, 112] width 527 height 18
drag, startPoint x: 363, startPoint y: 311, endPoint x: 255, endPoint y: 310, distance: 108.0
click at [255, 122] on p "**********" at bounding box center [503, 112] width 527 height 18
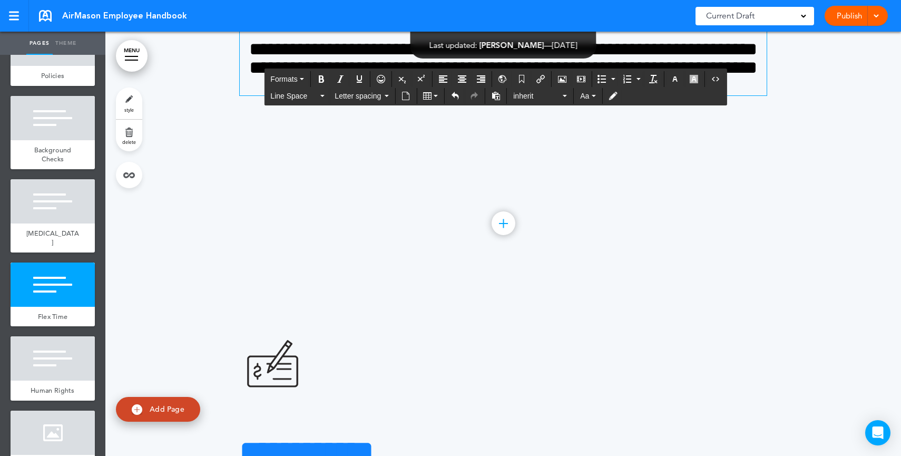
scroll to position [16199, 0]
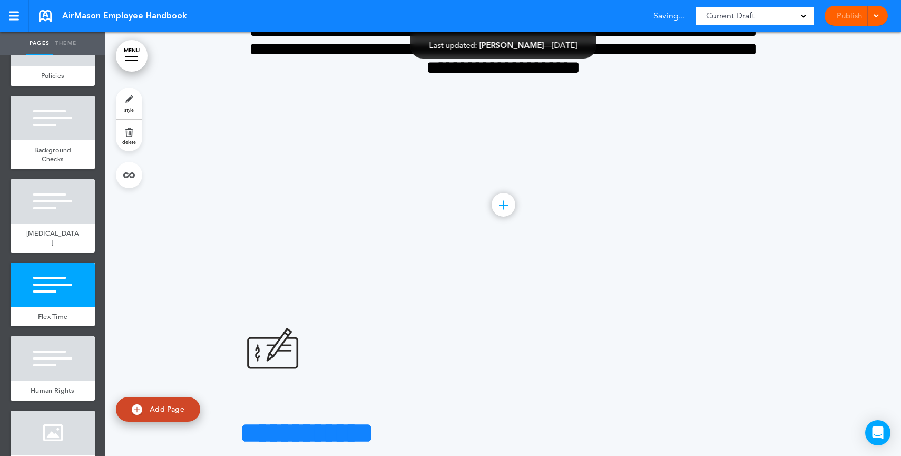
click at [160, 415] on link "Add Page" at bounding box center [158, 409] width 84 height 25
type input "********"
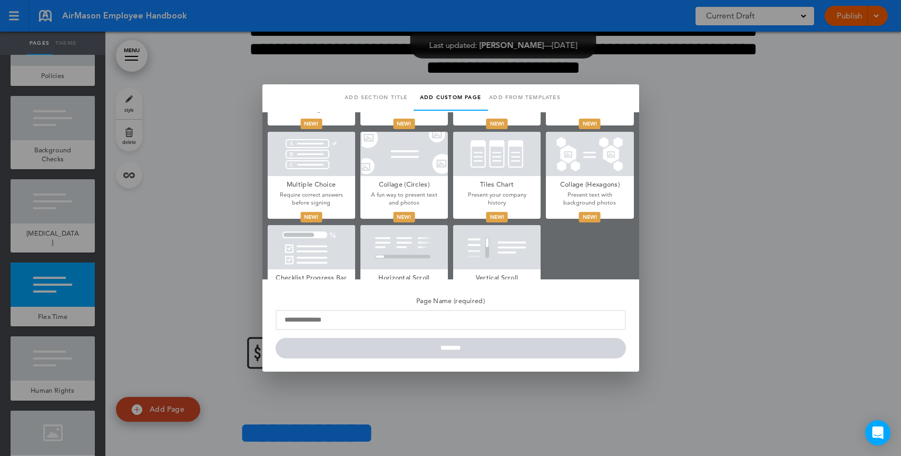
scroll to position [455, 0]
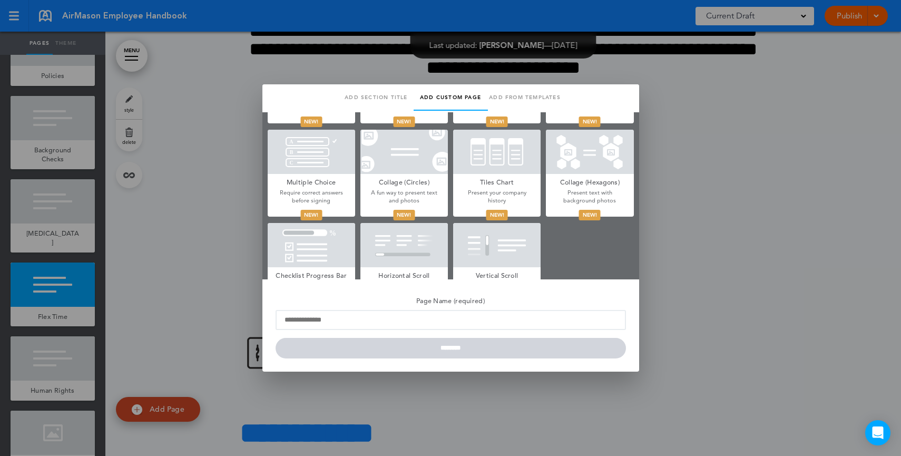
click at [706, 289] on div at bounding box center [450, 228] width 901 height 456
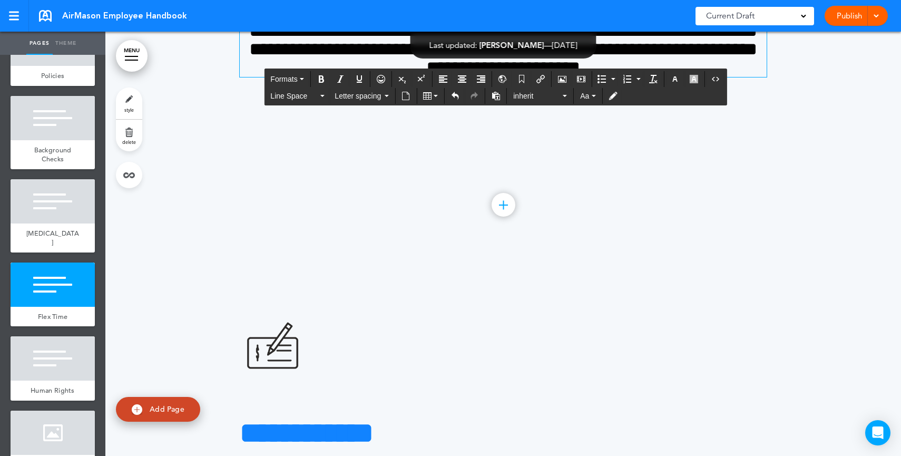
drag, startPoint x: 693, startPoint y: 259, endPoint x: 676, endPoint y: 271, distance: 20.8
click at [693, 76] on span "**********" at bounding box center [503, 49] width 508 height 55
click at [674, 77] on h4 "**********" at bounding box center [503, 49] width 527 height 55
click at [673, 77] on h4 "**********" at bounding box center [503, 49] width 527 height 55
click at [614, 101] on button "Toggle Tracking Changes" at bounding box center [612, 95] width 17 height 15
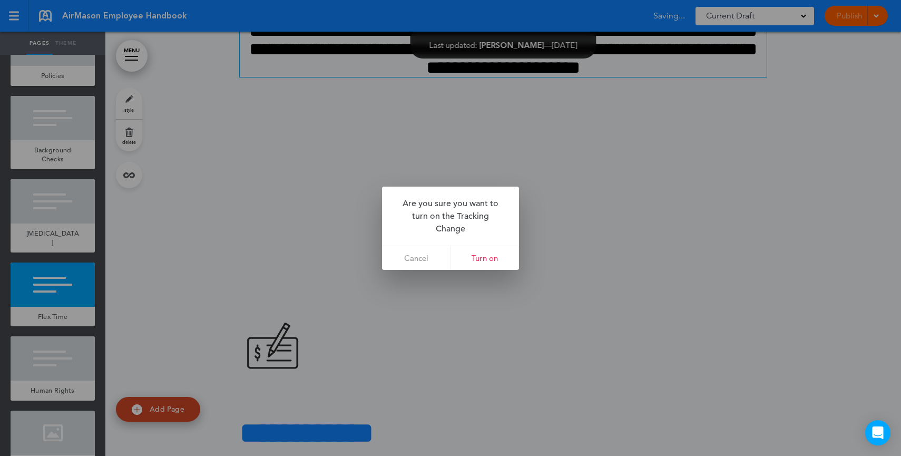
click at [502, 259] on link "Turn on" at bounding box center [484, 258] width 68 height 24
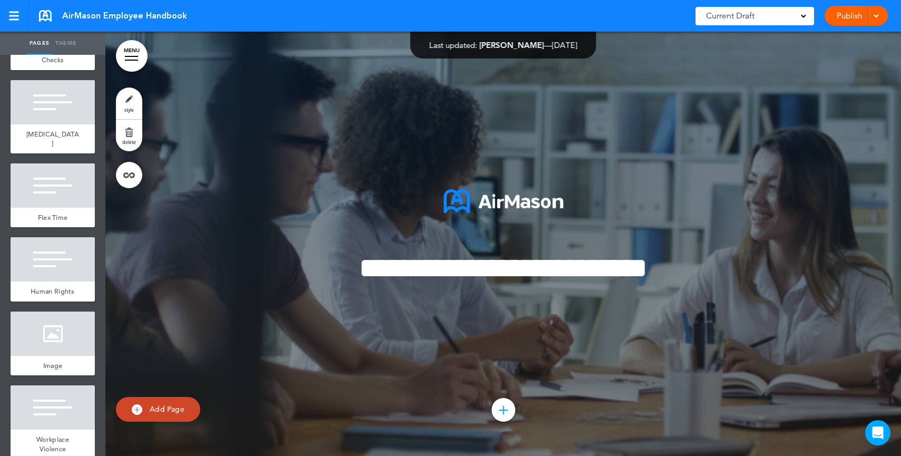
scroll to position [2146, 0]
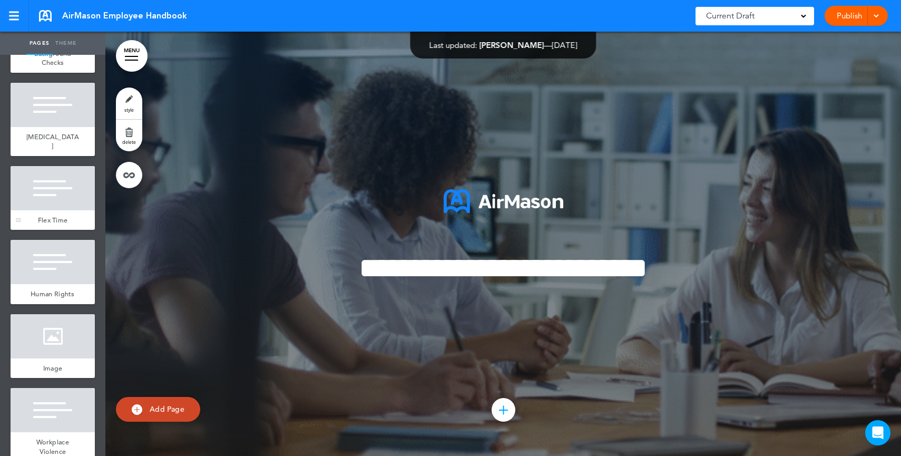
click at [54, 210] on div at bounding box center [53, 188] width 84 height 44
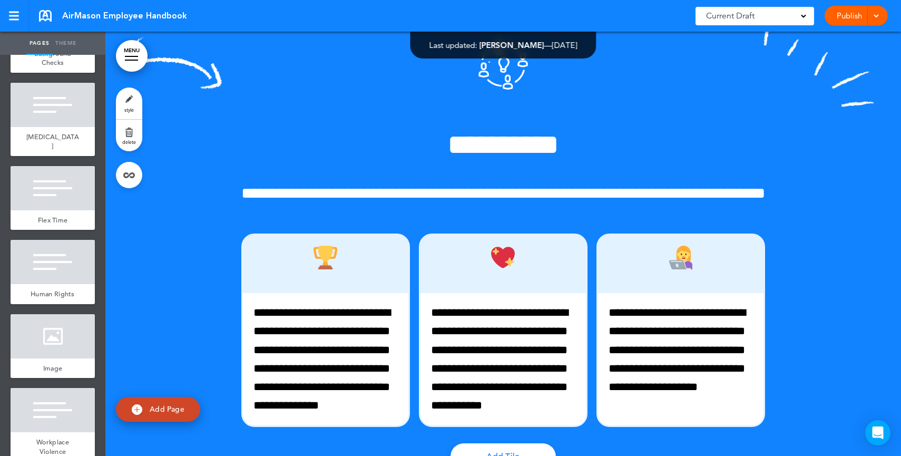
scroll to position [16199, 0]
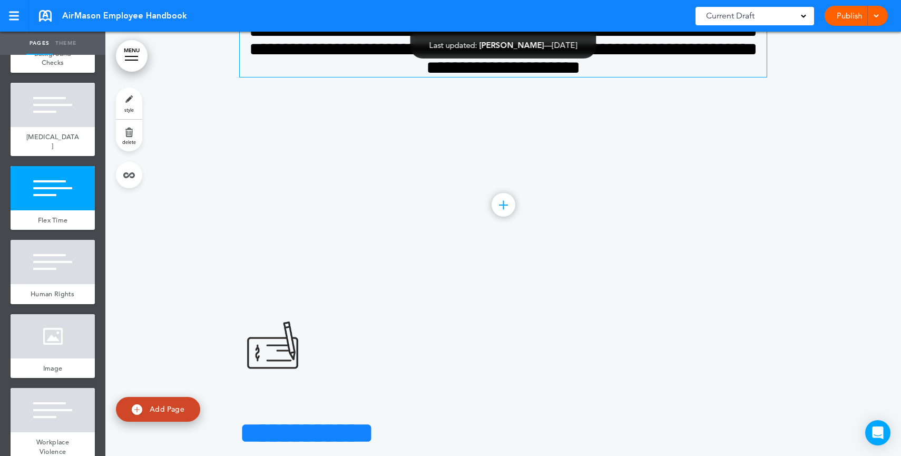
click at [702, 77] on h4 "**********" at bounding box center [503, 49] width 527 height 55
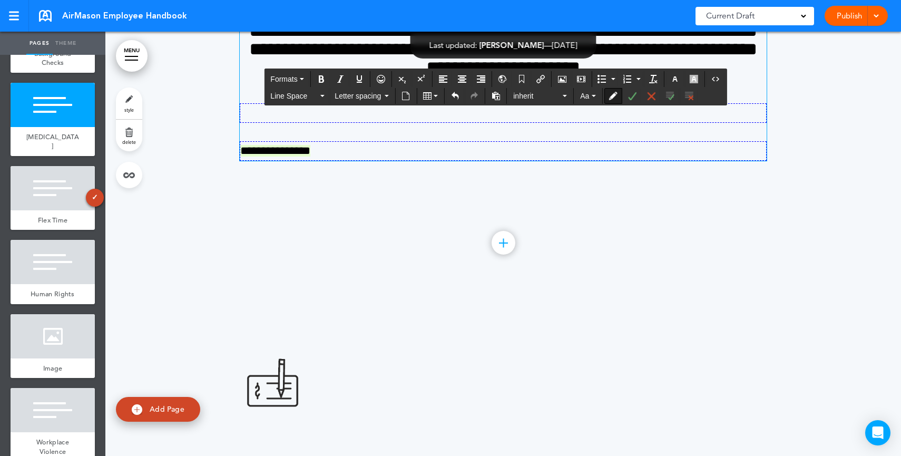
scroll to position [16154, 0]
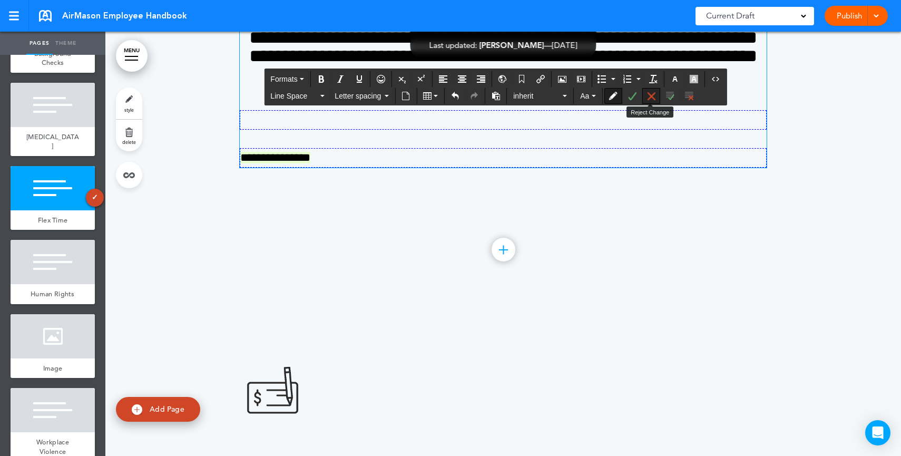
click at [647, 99] on icon "Reject Change" at bounding box center [650, 96] width 8 height 8
click at [614, 101] on button "Toggle Tracking Changes" at bounding box center [612, 95] width 17 height 15
click at [632, 97] on icon "Accept Change" at bounding box center [631, 96] width 8 height 8
click at [614, 97] on icon "Toggle Tracking Changes" at bounding box center [612, 96] width 8 height 8
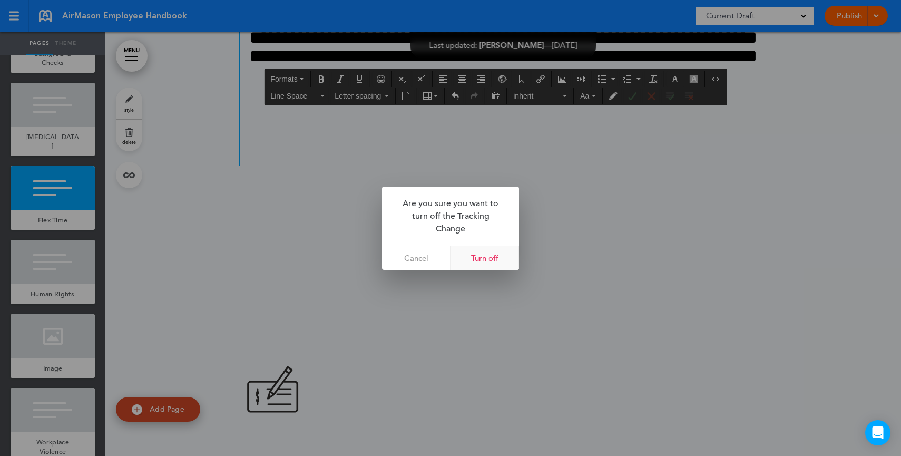
click at [483, 264] on link "Turn off" at bounding box center [484, 258] width 68 height 24
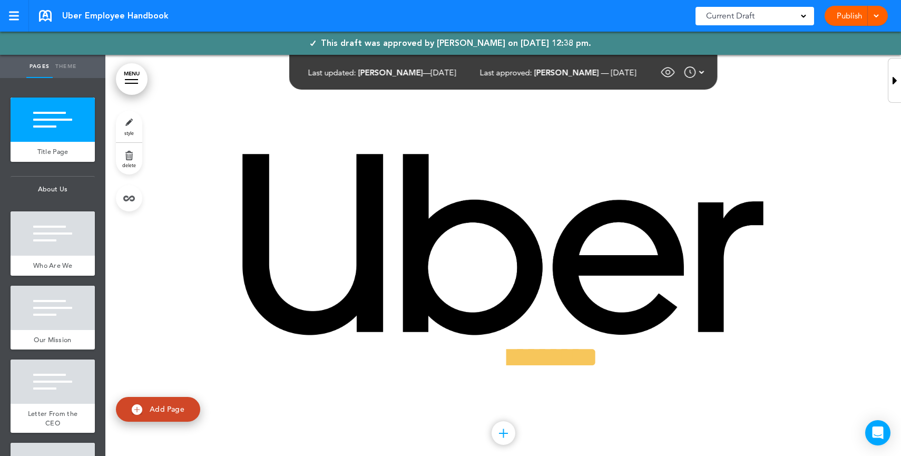
drag, startPoint x: 861, startPoint y: 16, endPoint x: 879, endPoint y: 16, distance: 17.4
click at [879, 16] on div "Publish Publish Request Approval Preview Draft" at bounding box center [855, 16] width 63 height 20
click at [879, 16] on span at bounding box center [875, 15] width 7 height 7
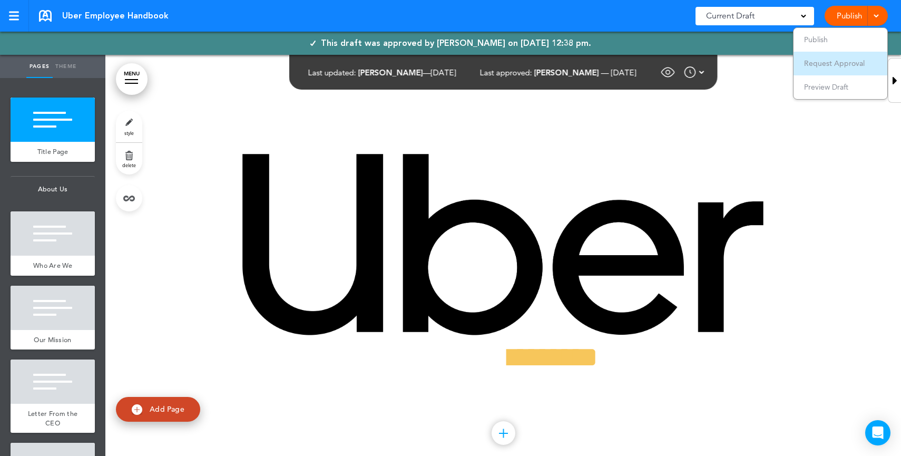
click at [821, 65] on span "Request Approval" at bounding box center [834, 62] width 61 height 9
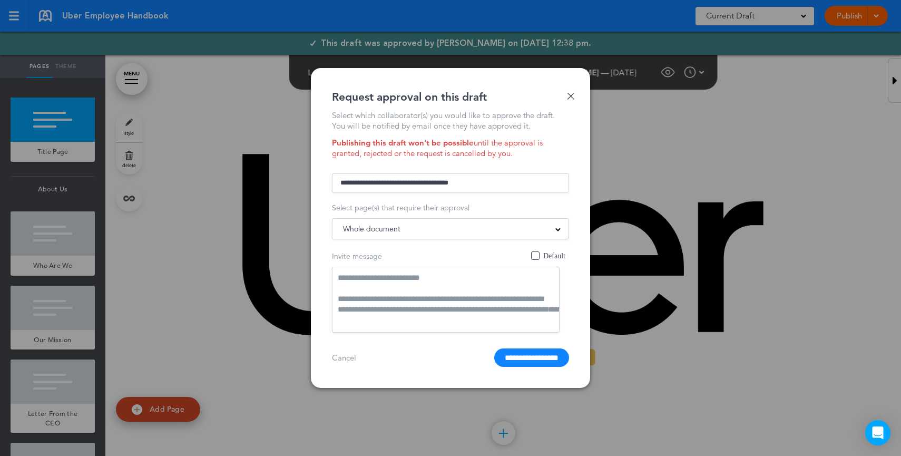
click at [447, 180] on input "text" at bounding box center [450, 182] width 237 height 19
type input "*****"
click at [461, 252] on div "Invite message Default" at bounding box center [450, 256] width 237 height 10
click at [419, 231] on div "Whole document" at bounding box center [450, 229] width 236 height 12
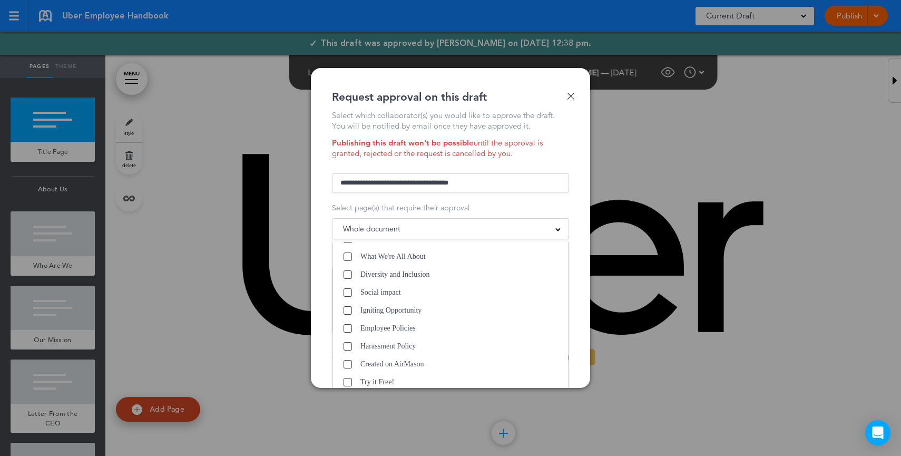
scroll to position [133, 0]
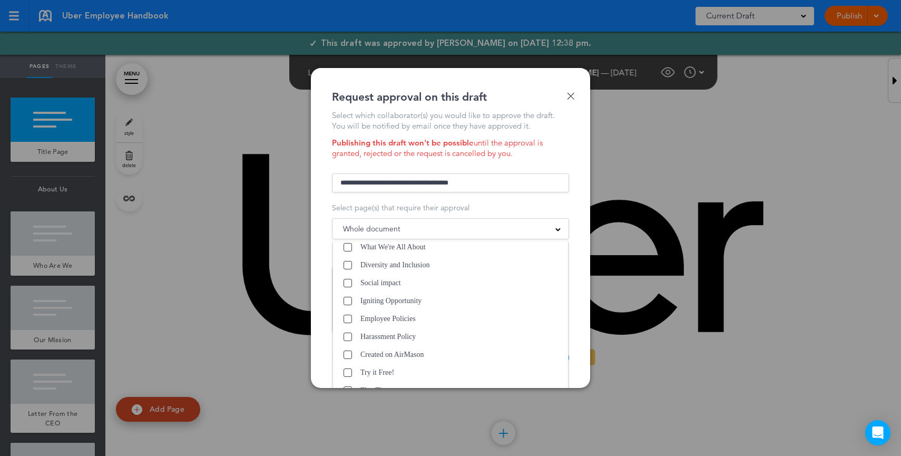
click at [574, 246] on div "Done Request approval on this draft Select which collaborator(s) you would like…" at bounding box center [450, 228] width 279 height 320
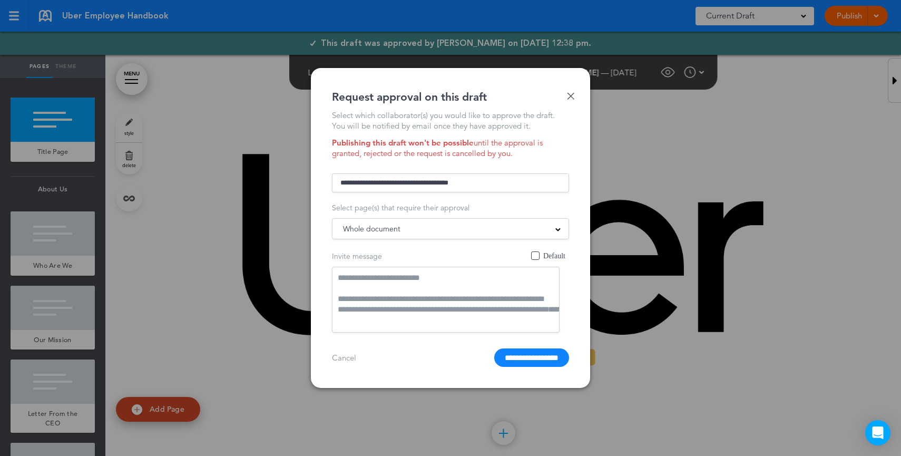
drag, startPoint x: 385, startPoint y: 290, endPoint x: 383, endPoint y: 276, distance: 14.4
click at [383, 276] on textarea "**********" at bounding box center [446, 300] width 228 height 66
click at [383, 283] on textarea "**********" at bounding box center [446, 300] width 228 height 66
click at [569, 92] on link "Done" at bounding box center [570, 95] width 7 height 7
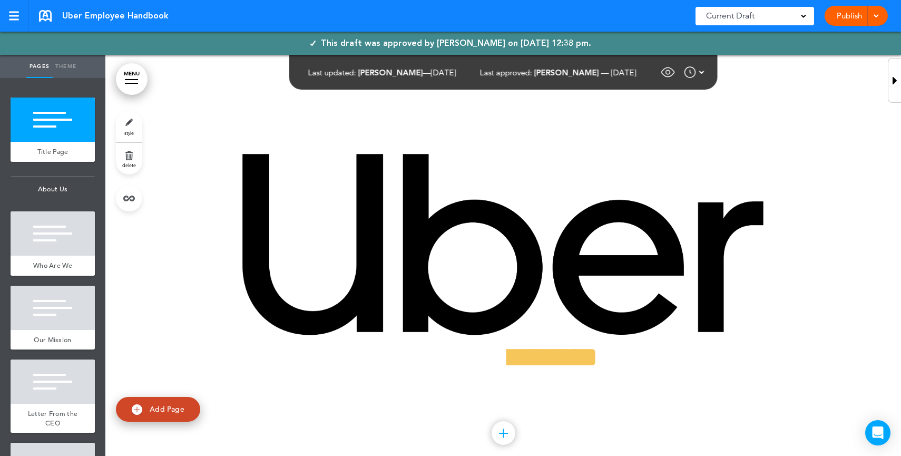
click at [590, 44] on span "This draft was approved by Holly Tubbs on 20 February 2025 at 12:38 pm." at bounding box center [456, 43] width 270 height 12
click at [561, 43] on span "This draft was approved by Holly Tubbs on 20 February 2025 at 12:38 pm." at bounding box center [456, 43] width 270 height 12
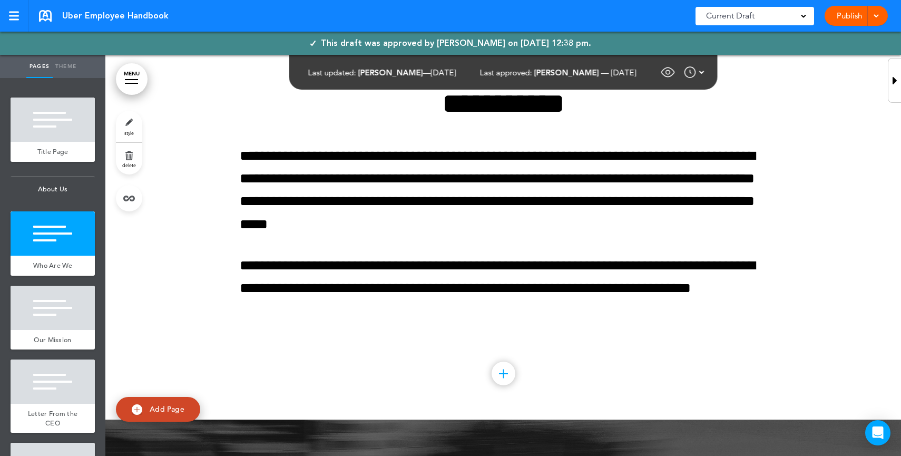
scroll to position [480, 0]
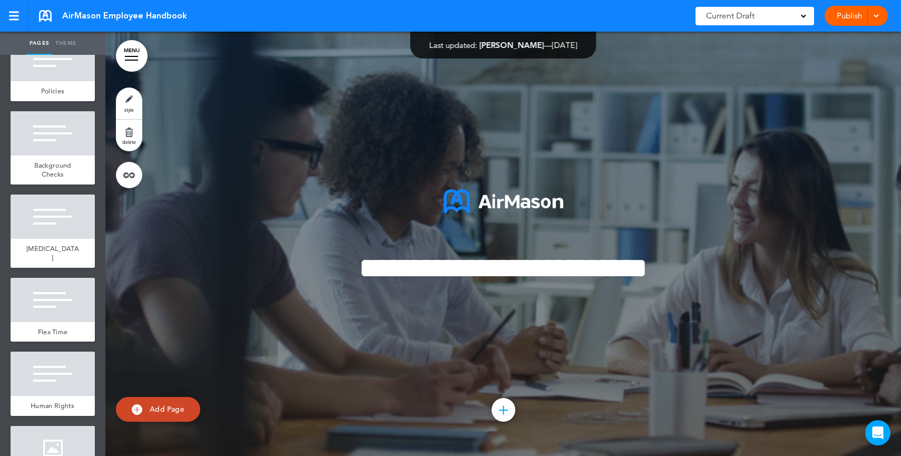
scroll to position [2048, 0]
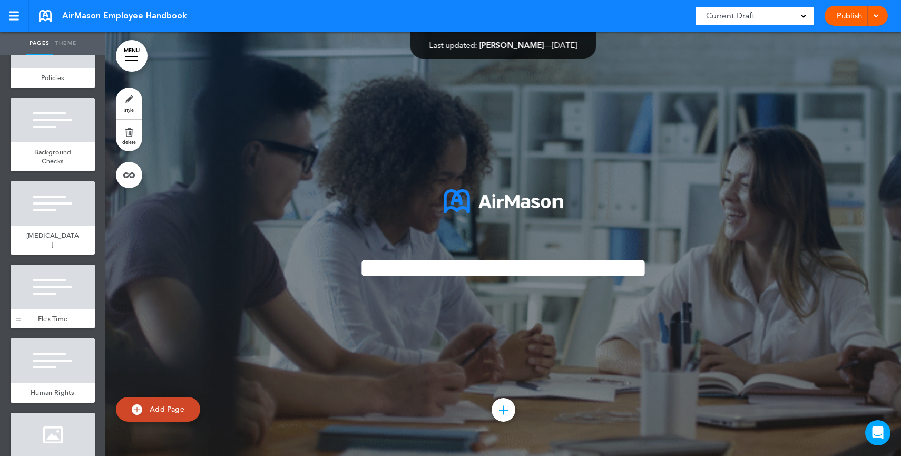
click at [68, 329] on div "Flex Time" at bounding box center [53, 319] width 84 height 20
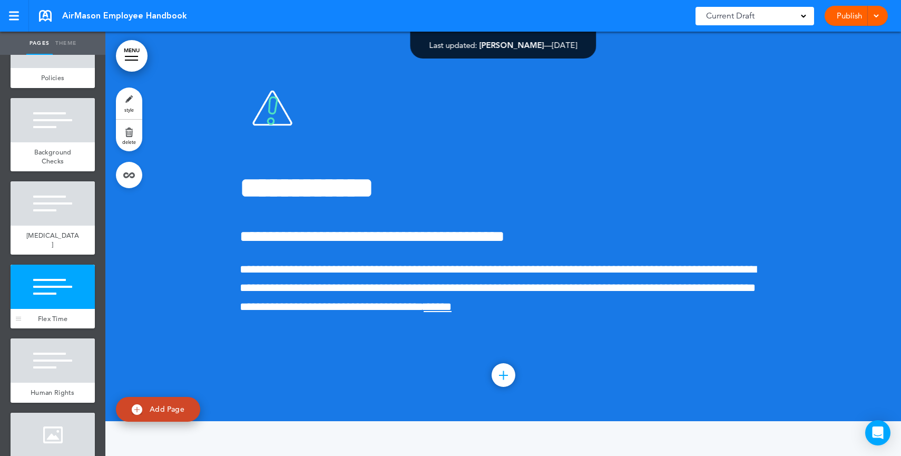
scroll to position [16199, 0]
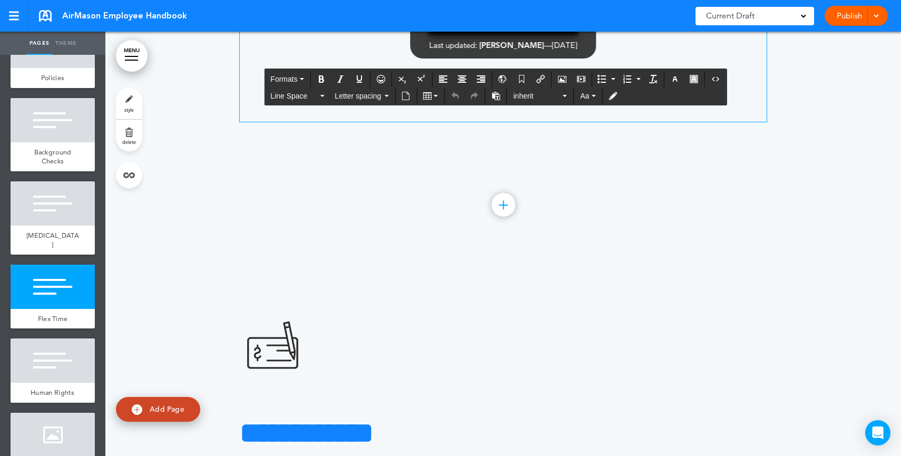
click at [713, 40] on h4 "**********" at bounding box center [503, 12] width 527 height 55
click at [646, 85] on p at bounding box center [503, 75] width 527 height 18
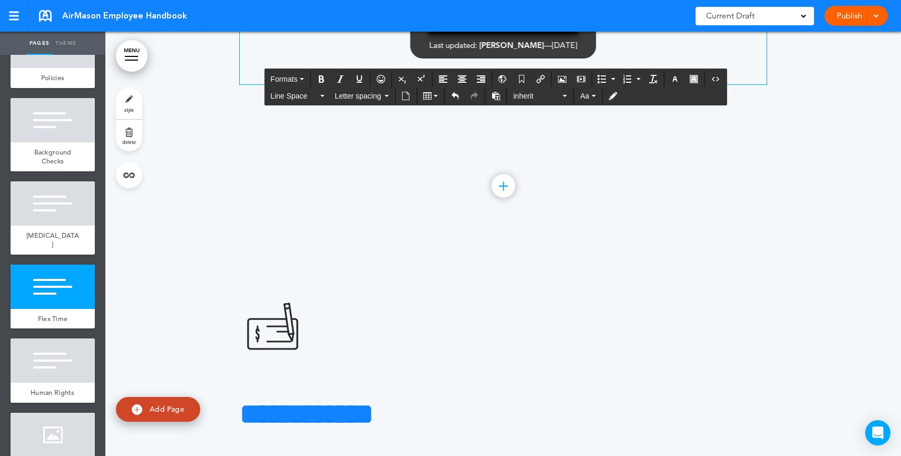
click at [137, 106] on link "style" at bounding box center [129, 103] width 26 height 32
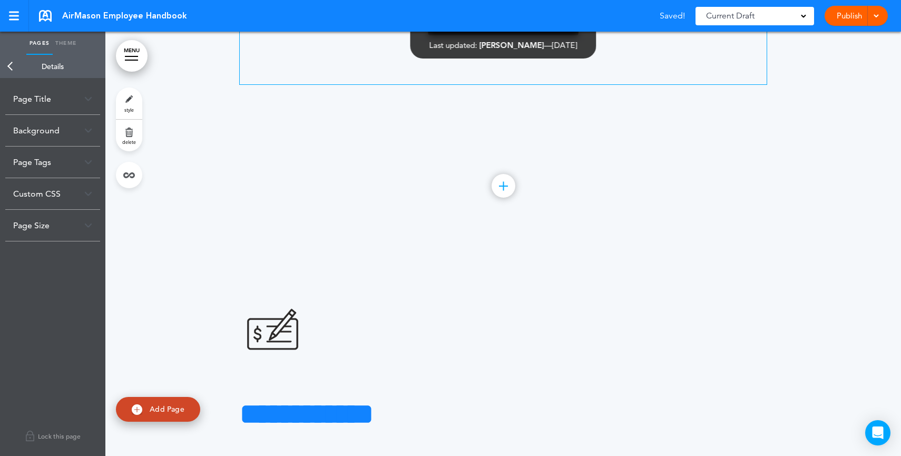
click at [43, 132] on div "Background" at bounding box center [52, 130] width 95 height 31
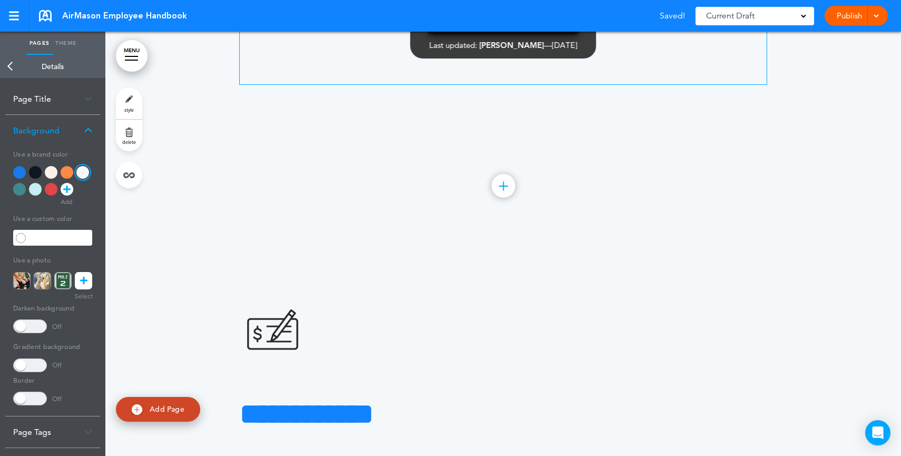
click at [19, 172] on div at bounding box center [19, 172] width 13 height 13
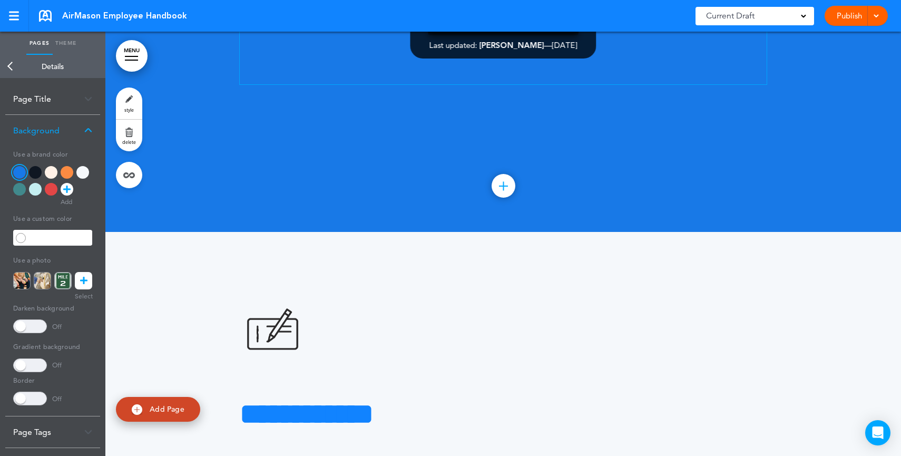
click at [22, 188] on div at bounding box center [19, 189] width 13 height 13
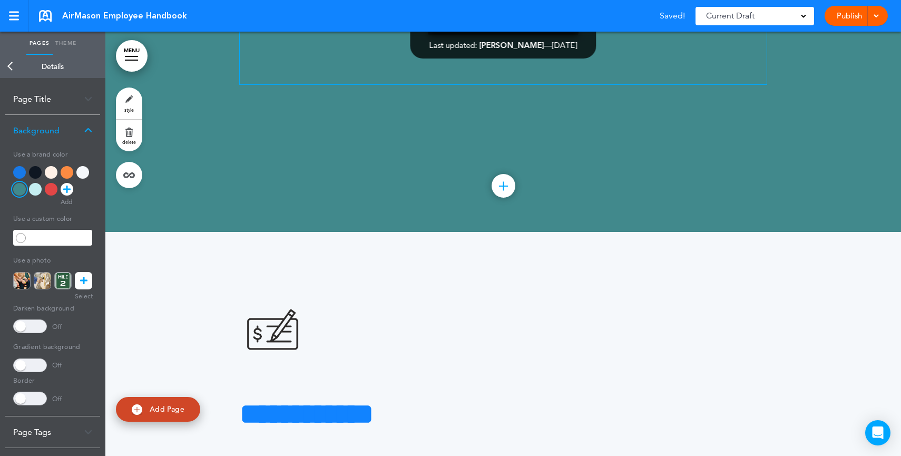
click at [34, 191] on div at bounding box center [35, 189] width 13 height 13
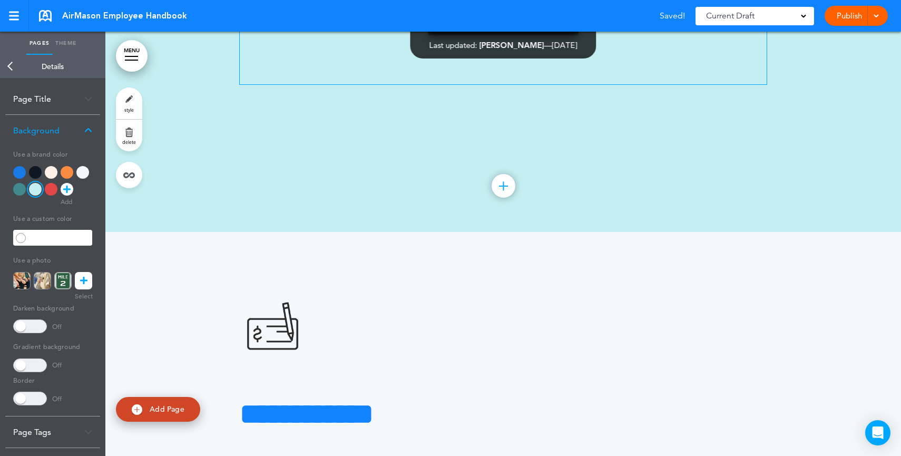
click at [52, 190] on div at bounding box center [51, 189] width 13 height 13
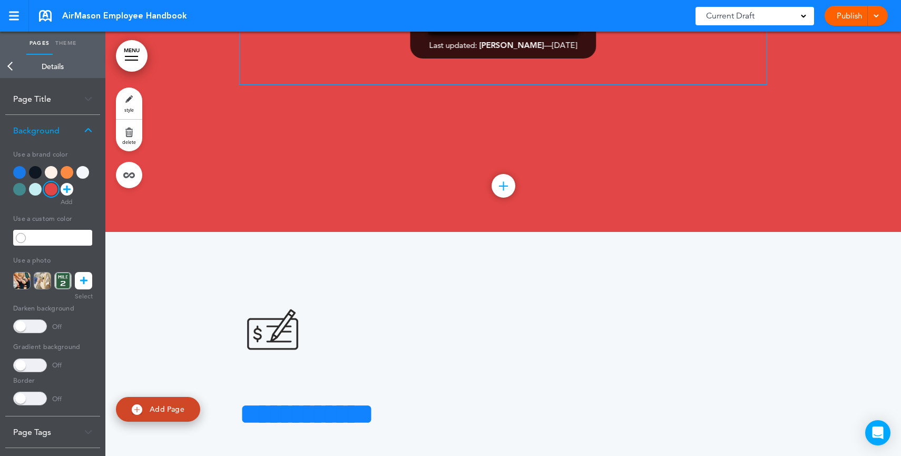
click at [88, 284] on link at bounding box center [83, 280] width 17 height 17
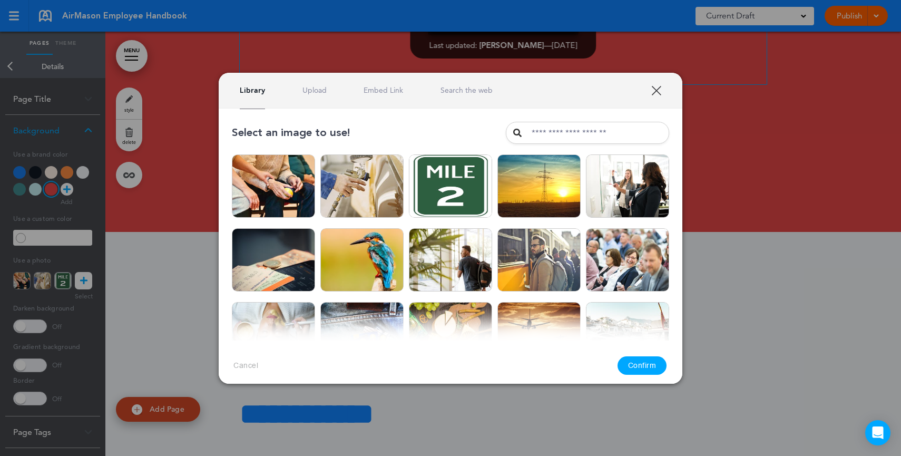
click at [459, 93] on link "Search the web" at bounding box center [466, 90] width 52 height 10
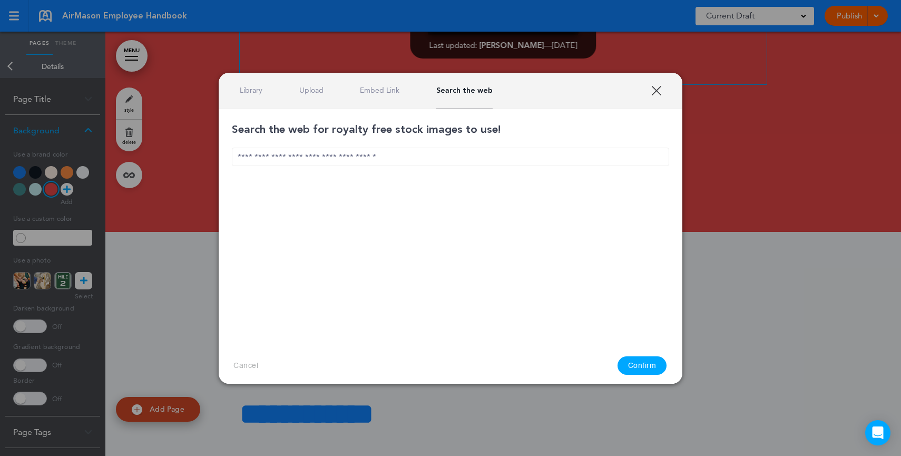
click at [437, 146] on div "Search the web for royalty free stock images to use!" at bounding box center [450, 175] width 437 height 107
click at [436, 150] on input "text" at bounding box center [450, 156] width 437 height 18
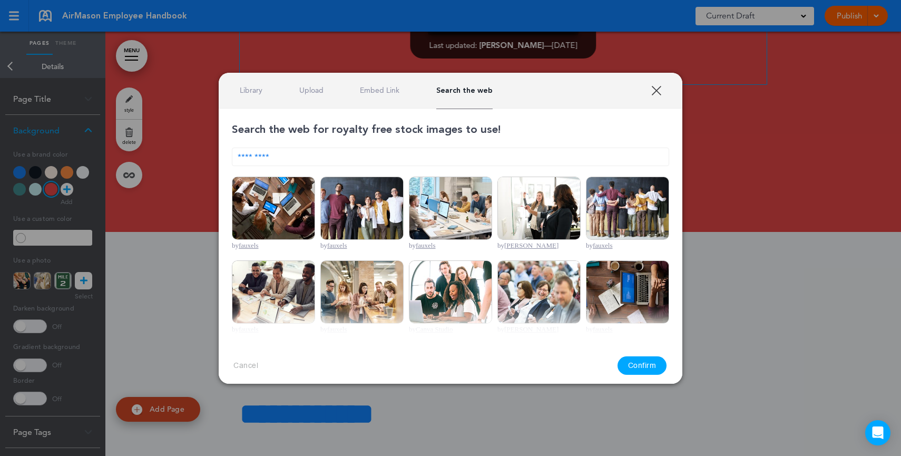
type input "*********"
click at [359, 211] on img at bounding box center [361, 207] width 83 height 63
click at [643, 364] on button "Confirm" at bounding box center [642, 365] width 50 height 18
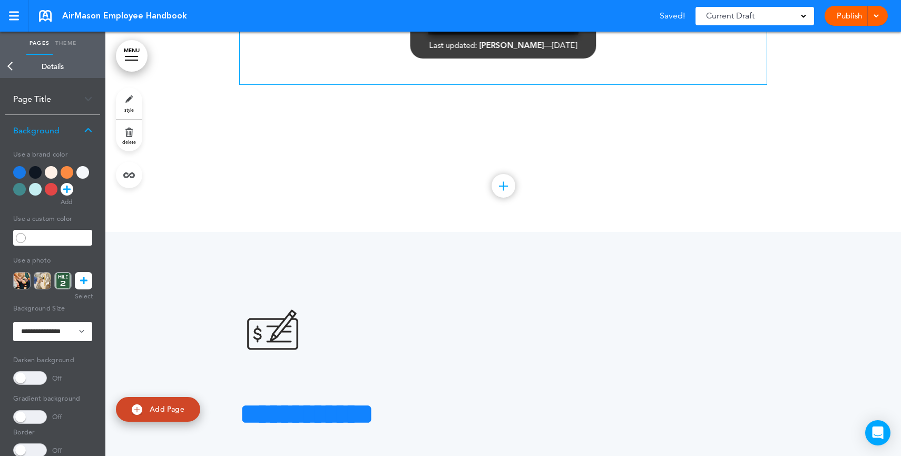
click at [41, 380] on span at bounding box center [30, 378] width 34 height 14
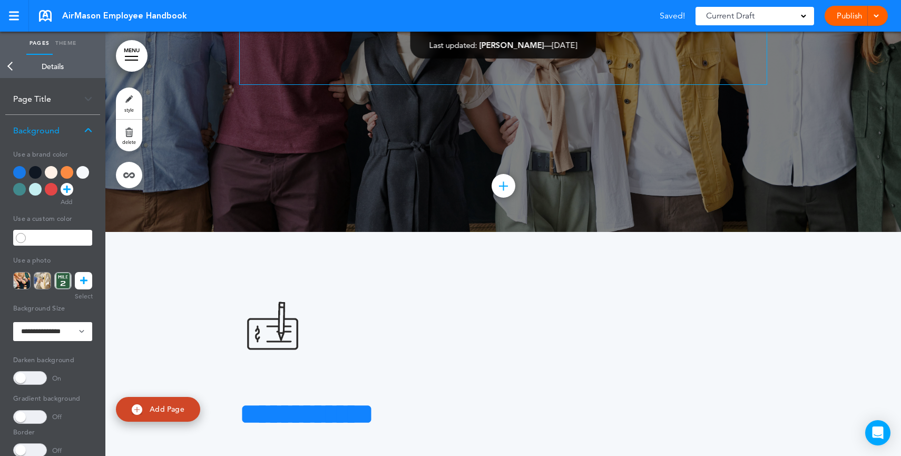
click at [41, 380] on span at bounding box center [30, 378] width 34 height 14
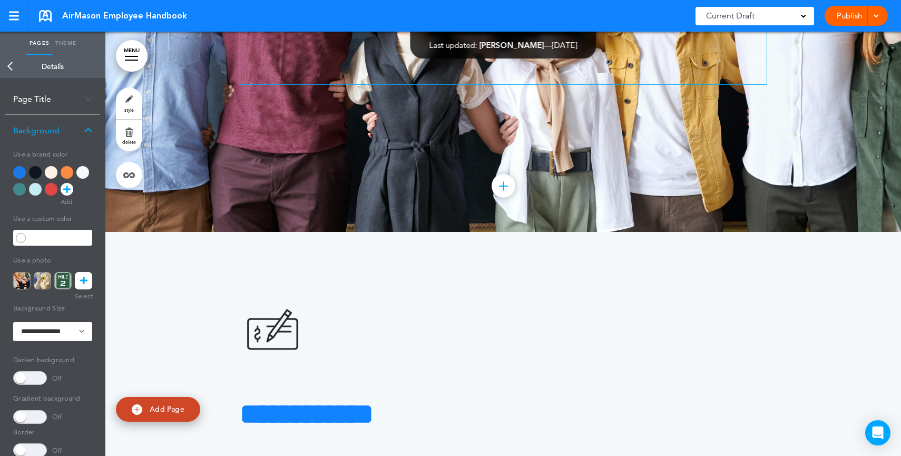
click at [84, 174] on div at bounding box center [82, 172] width 13 height 13
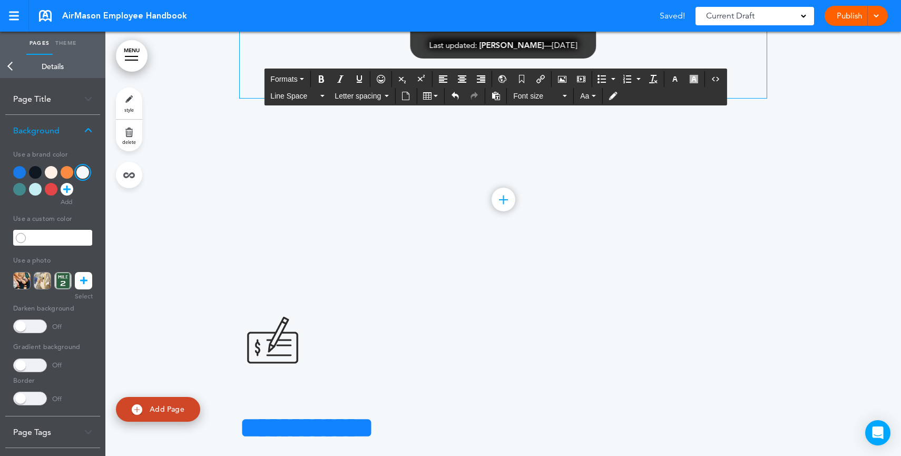
click at [555, 98] on p at bounding box center [503, 89] width 527 height 18
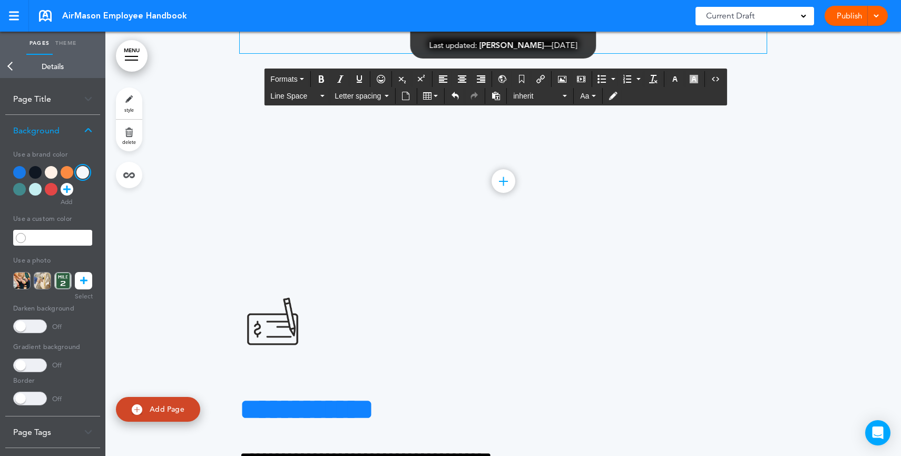
click at [517, 53] on span "**********" at bounding box center [503, 25] width 508 height 55
click at [668, 53] on h4 "**********" at bounding box center [503, 25] width 527 height 55
click at [703, 53] on h4 "**********" at bounding box center [503, 25] width 527 height 55
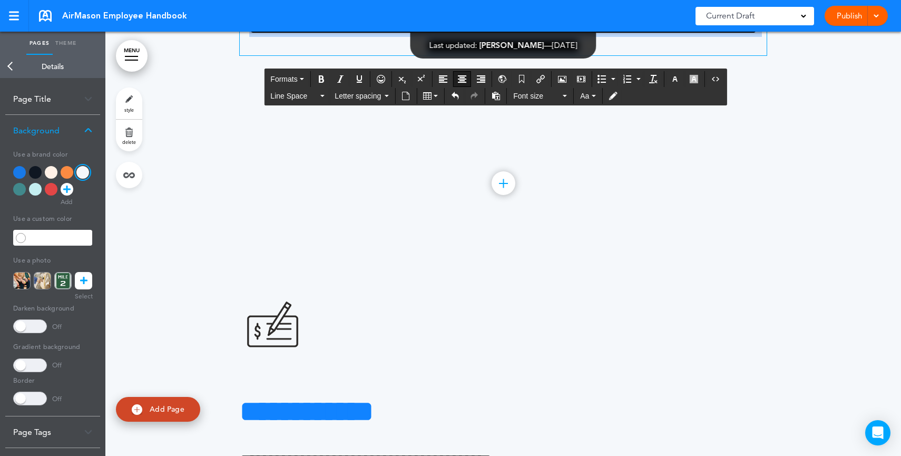
drag, startPoint x: 670, startPoint y: 252, endPoint x: 422, endPoint y: 167, distance: 262.2
click at [422, 55] on div "**********" at bounding box center [503, 0] width 527 height 111
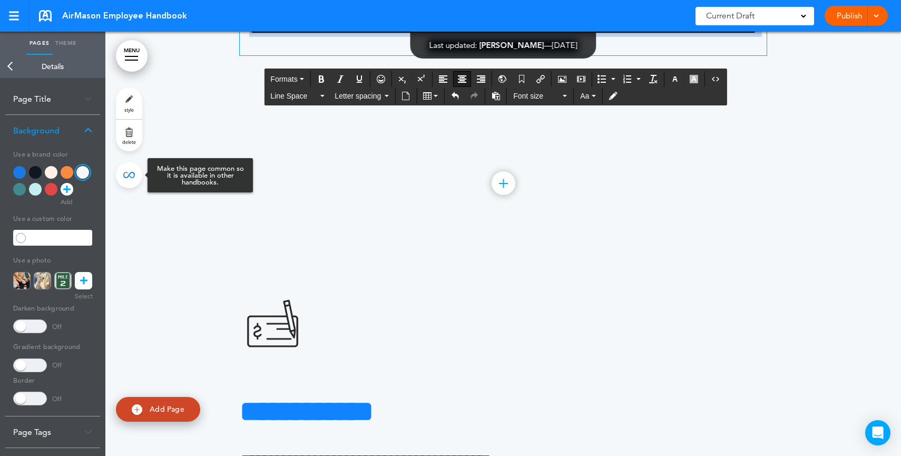
click at [134, 180] on link at bounding box center [129, 175] width 26 height 26
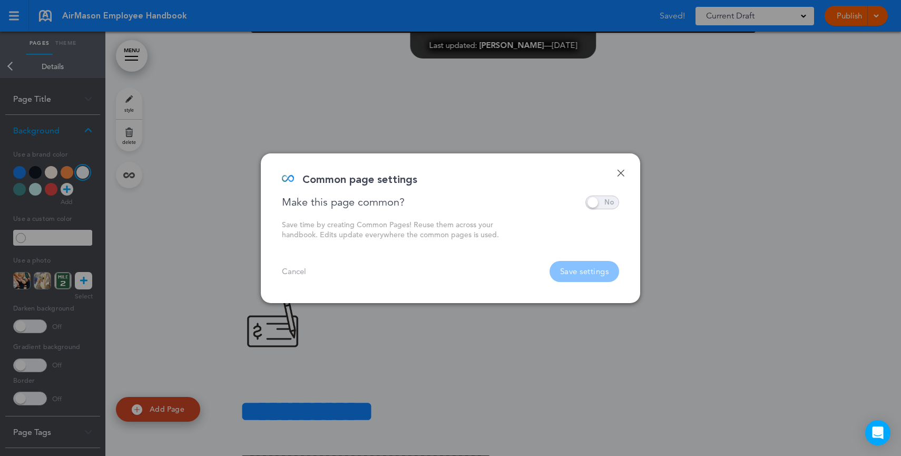
click at [592, 203] on span at bounding box center [602, 202] width 34 height 14
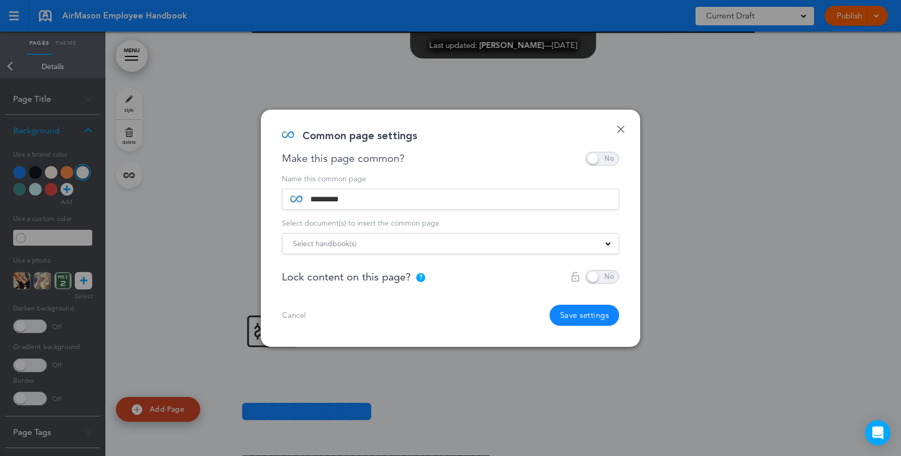
click at [394, 245] on div "Select handbook(s)" at bounding box center [450, 244] width 336 height 12
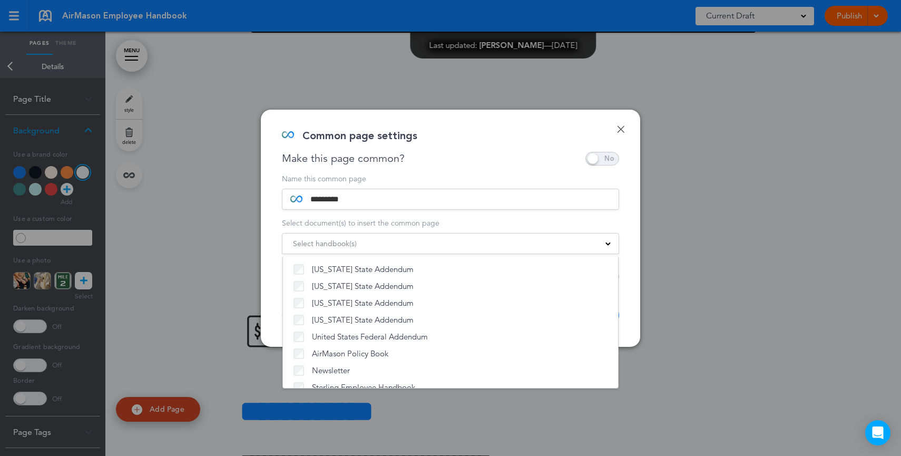
click at [620, 128] on link "Done" at bounding box center [620, 128] width 7 height 7
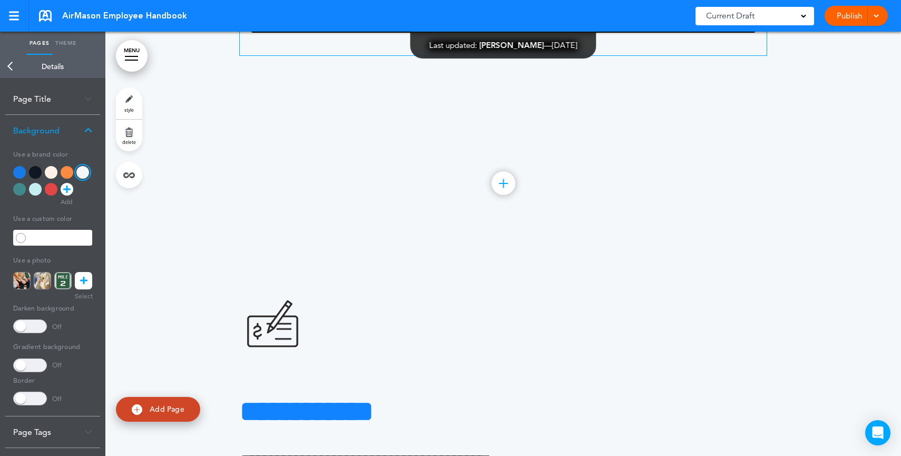
click at [534, 55] on span "**********" at bounding box center [503, 27] width 508 height 55
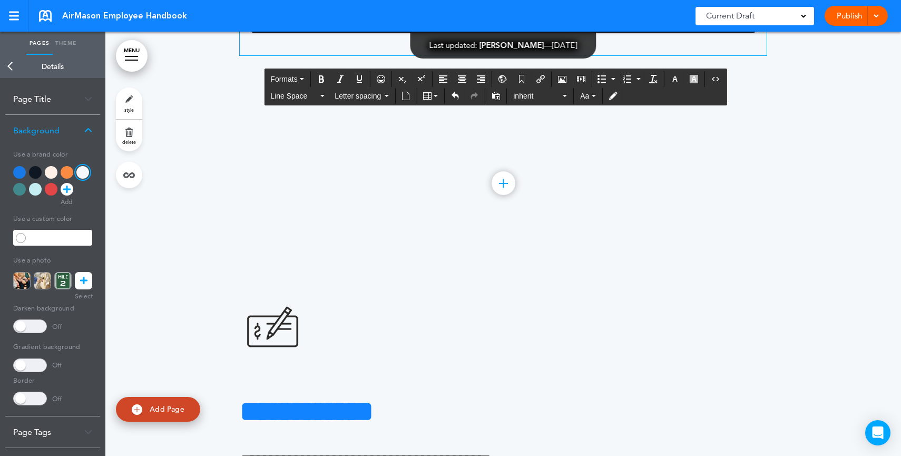
click at [525, 55] on span "**********" at bounding box center [503, 27] width 508 height 55
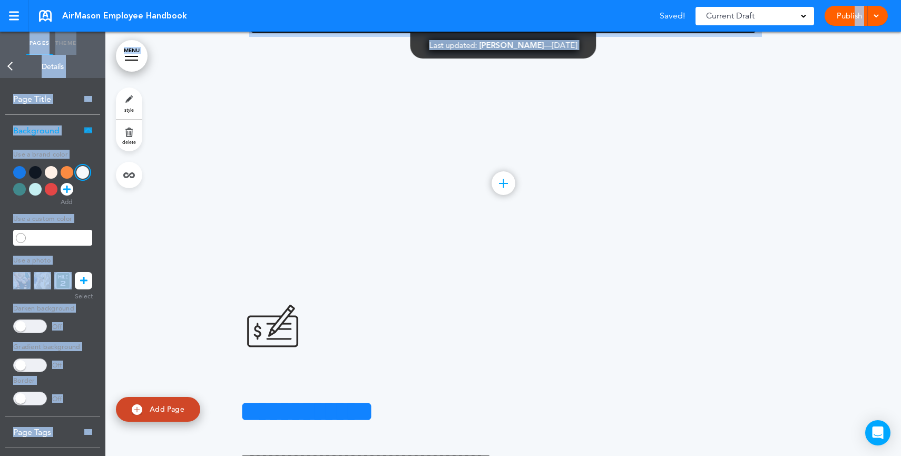
drag, startPoint x: 854, startPoint y: 19, endPoint x: 853, endPoint y: 43, distance: 24.3
click at [853, 43] on body "Make this page common so it is available in other handbooks. This handbook Prev…" at bounding box center [450, 228] width 901 height 456
click at [853, 43] on div at bounding box center [502, 17] width 795 height 424
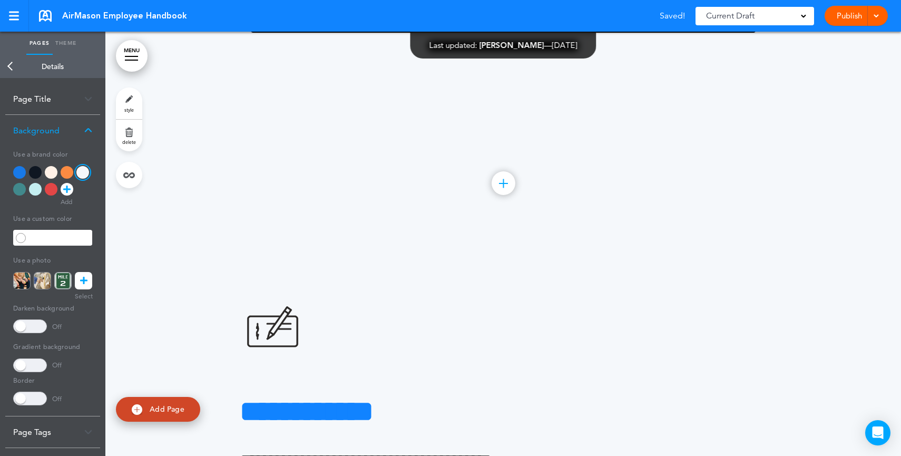
click at [804, 17] on span at bounding box center [803, 15] width 5 height 5
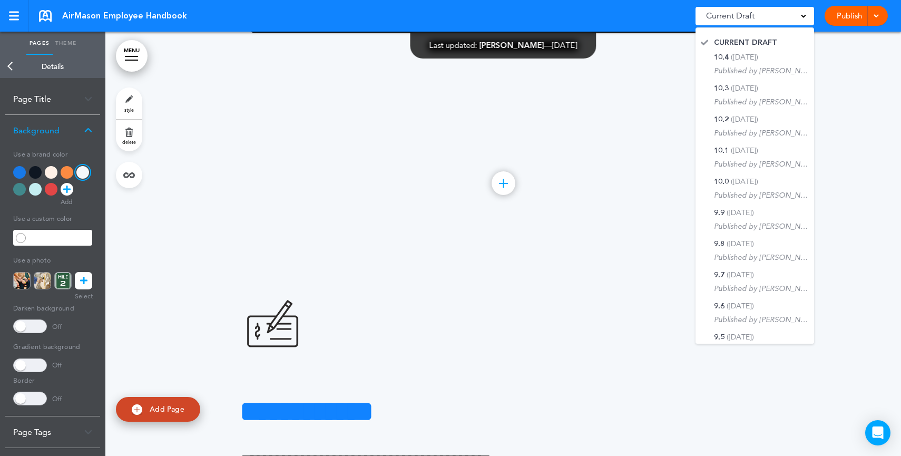
click at [845, 8] on link "Publish" at bounding box center [848, 16] width 33 height 20
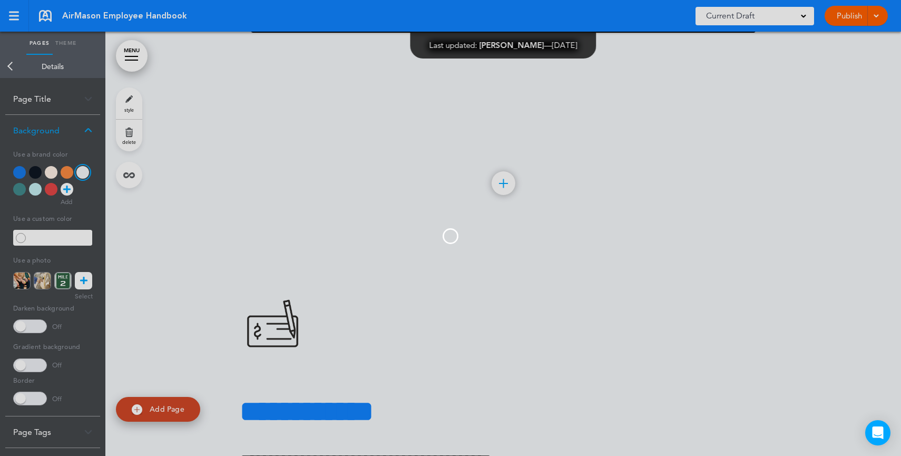
scroll to position [0, 0]
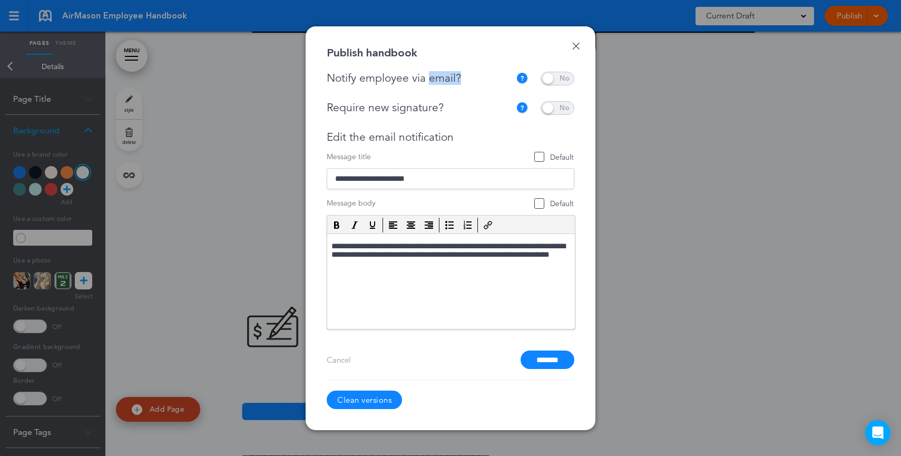
drag, startPoint x: 483, startPoint y: 77, endPoint x: 427, endPoint y: 75, distance: 55.9
click at [427, 75] on div "Notify employee via email?" at bounding box center [421, 78] width 189 height 13
drag, startPoint x: 467, startPoint y: 107, endPoint x: 393, endPoint y: 110, distance: 73.8
click at [393, 109] on div "Require new signature?" at bounding box center [419, 107] width 184 height 13
drag, startPoint x: 470, startPoint y: 245, endPoint x: 489, endPoint y: 267, distance: 29.1
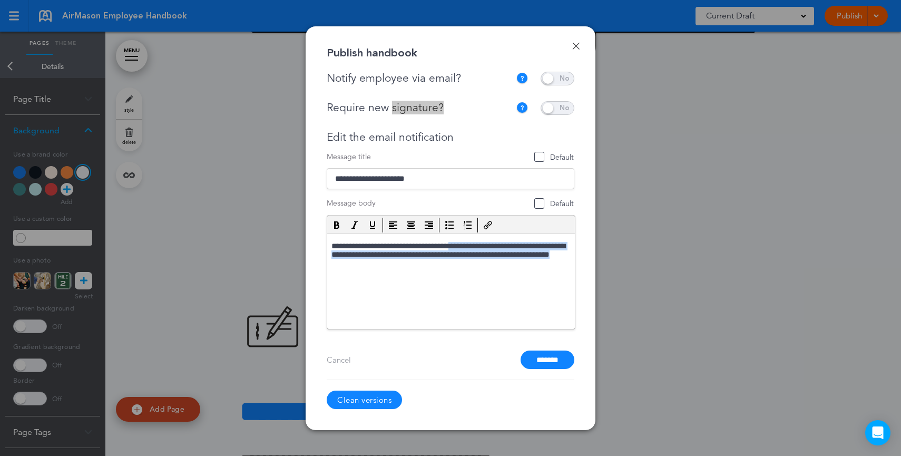
click at [489, 267] on p "**********" at bounding box center [450, 255] width 239 height 29
click at [549, 359] on input "*******" at bounding box center [547, 359] width 54 height 18
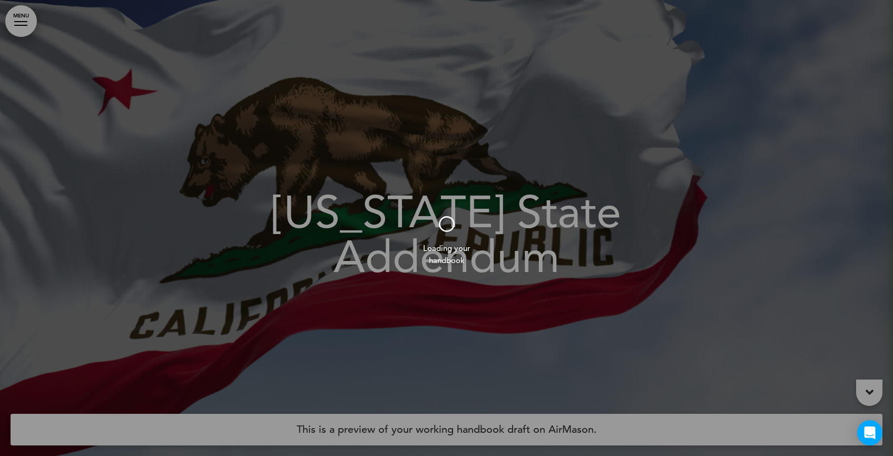
click at [33, 28] on div at bounding box center [446, 228] width 893 height 456
click at [22, 27] on div at bounding box center [446, 228] width 893 height 456
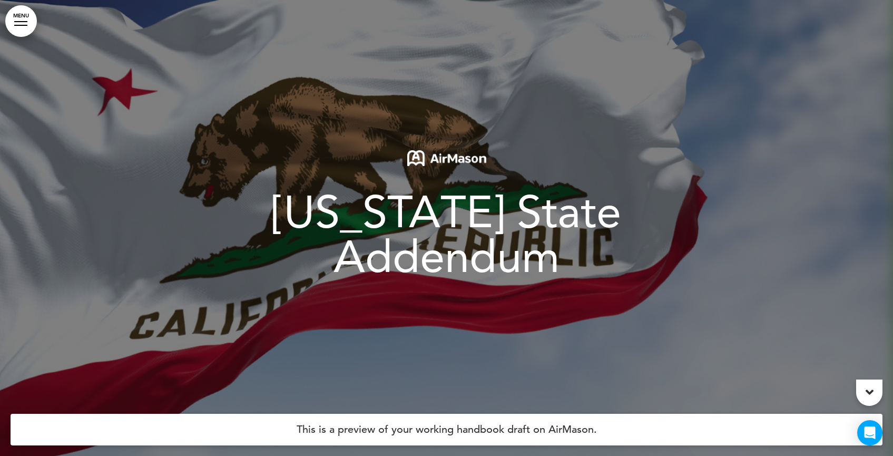
click at [22, 27] on link "MENU" at bounding box center [21, 21] width 32 height 32
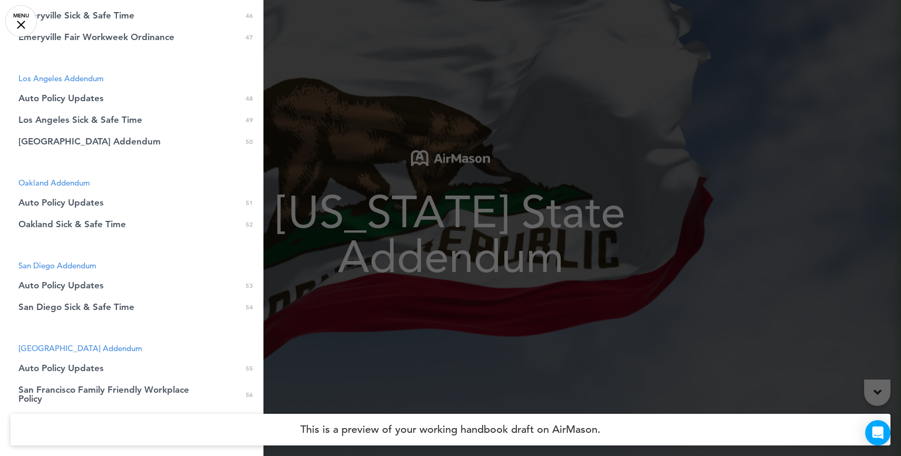
scroll to position [1203, 0]
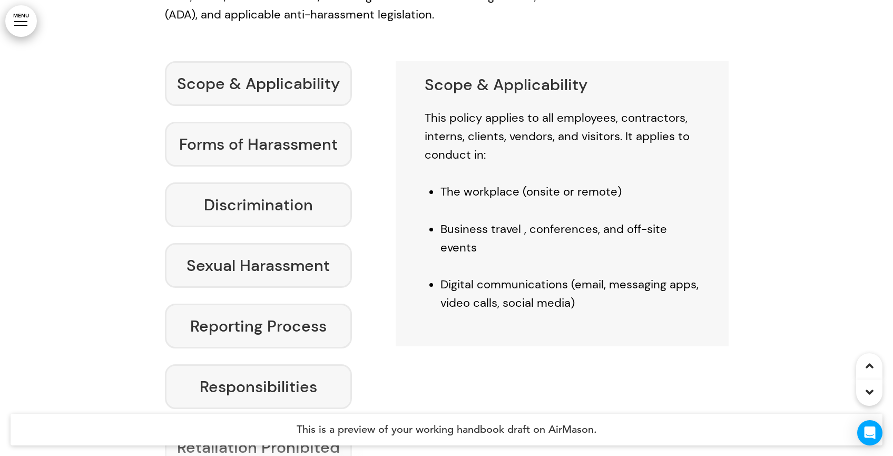
drag, startPoint x: 512, startPoint y: 57, endPoint x: 589, endPoint y: 36, distance: 79.7
click at [512, 77] on div "Scope & Applicability This policy applies to all employees, contractors, intern…" at bounding box center [562, 194] width 274 height 235
